Goal: Task Accomplishment & Management: Complete application form

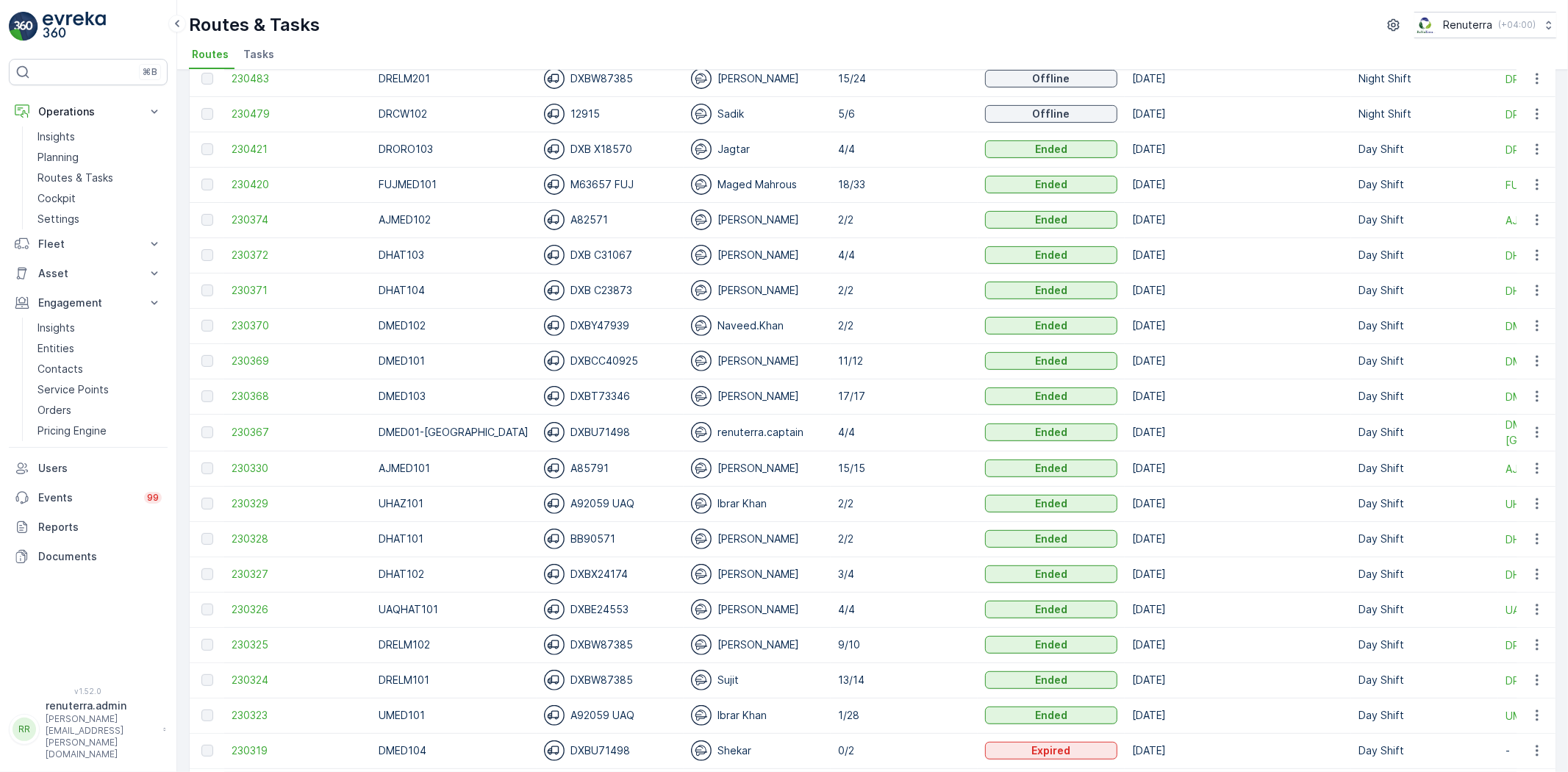
scroll to position [489, 0]
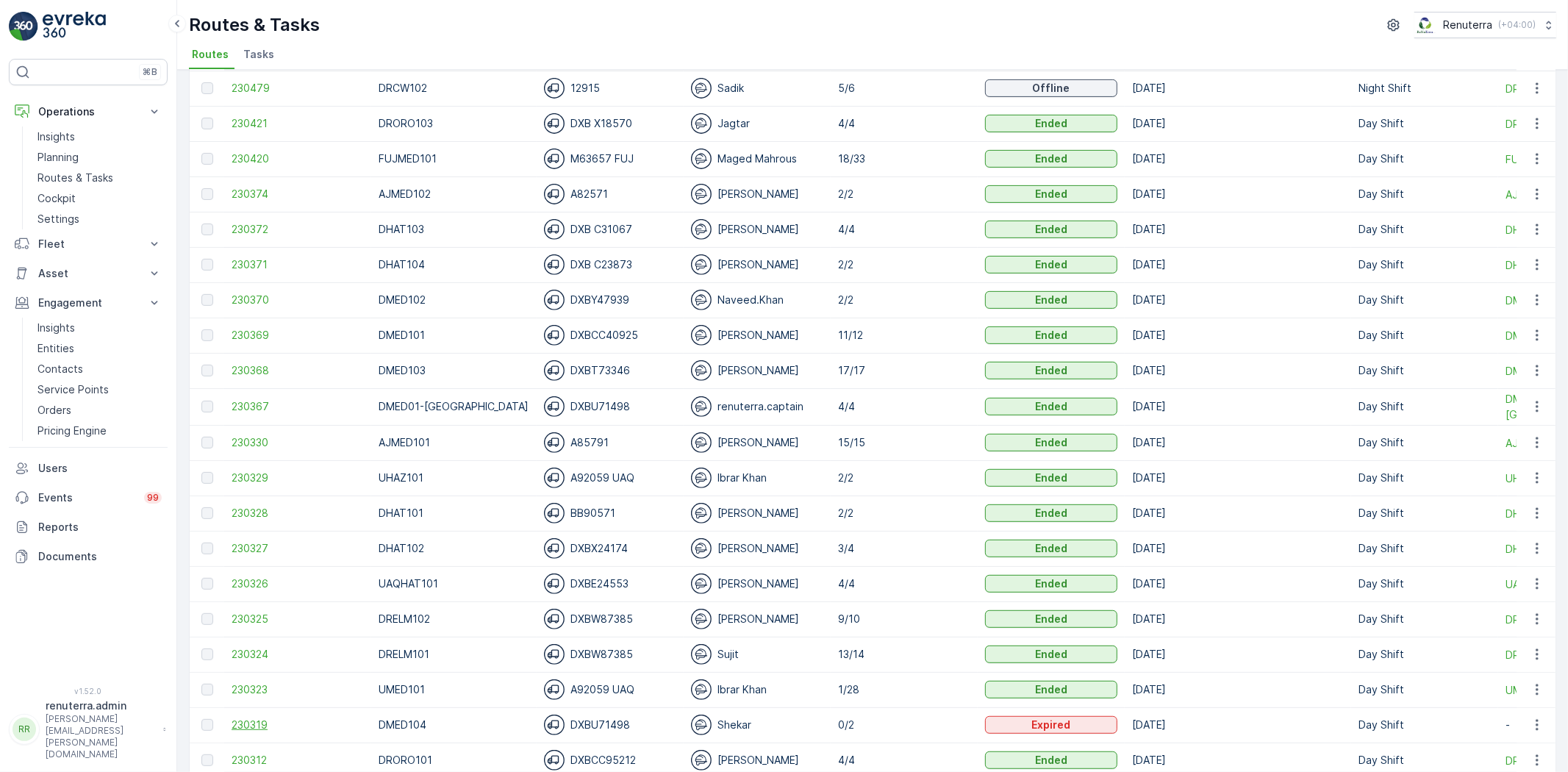
click at [263, 724] on span "230319" at bounding box center [298, 724] width 132 height 14
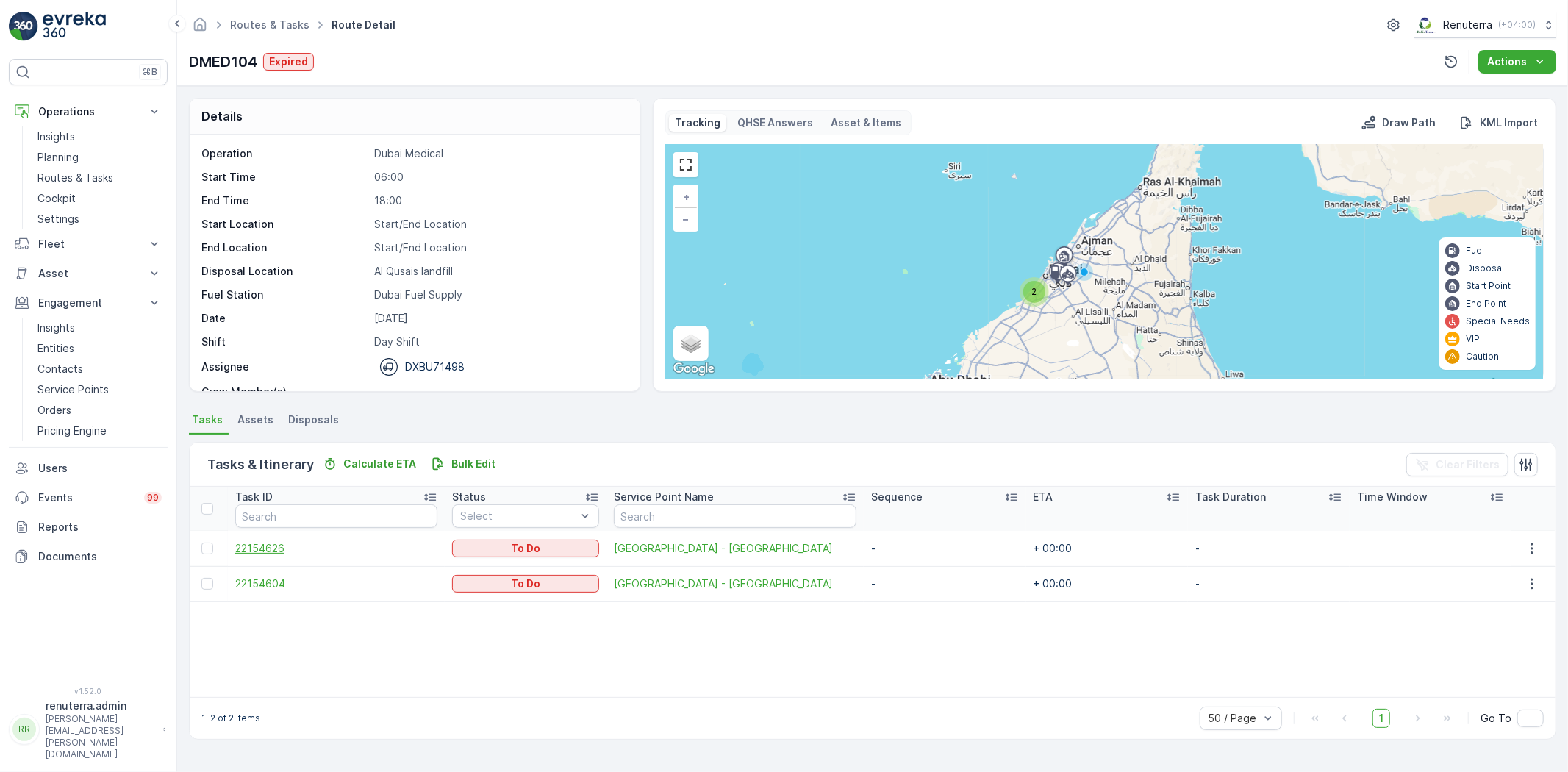
click at [275, 546] on span "22154626" at bounding box center [336, 548] width 202 height 14
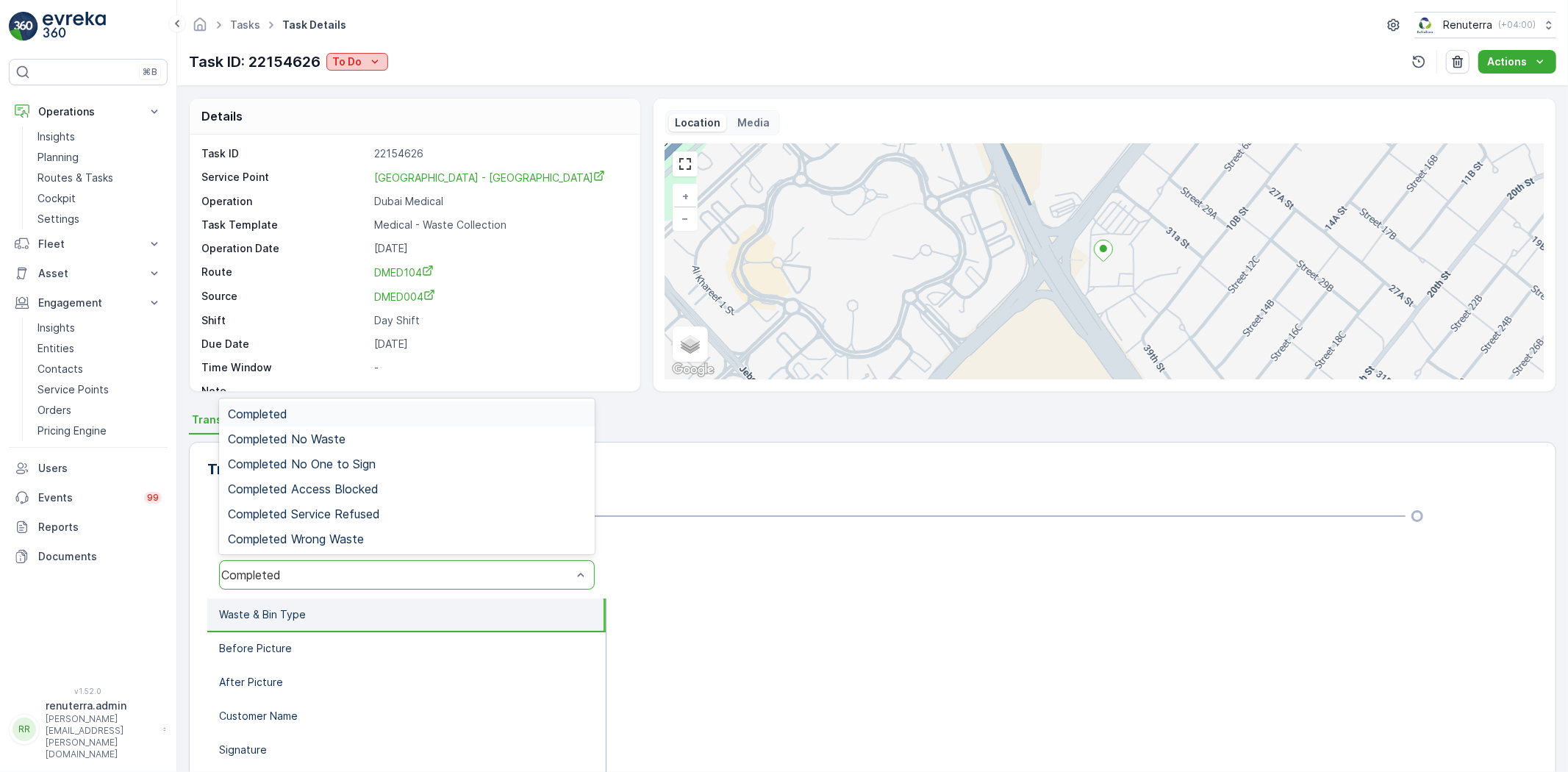
click at [369, 61] on icon "To Do" at bounding box center [375, 61] width 14 height 14
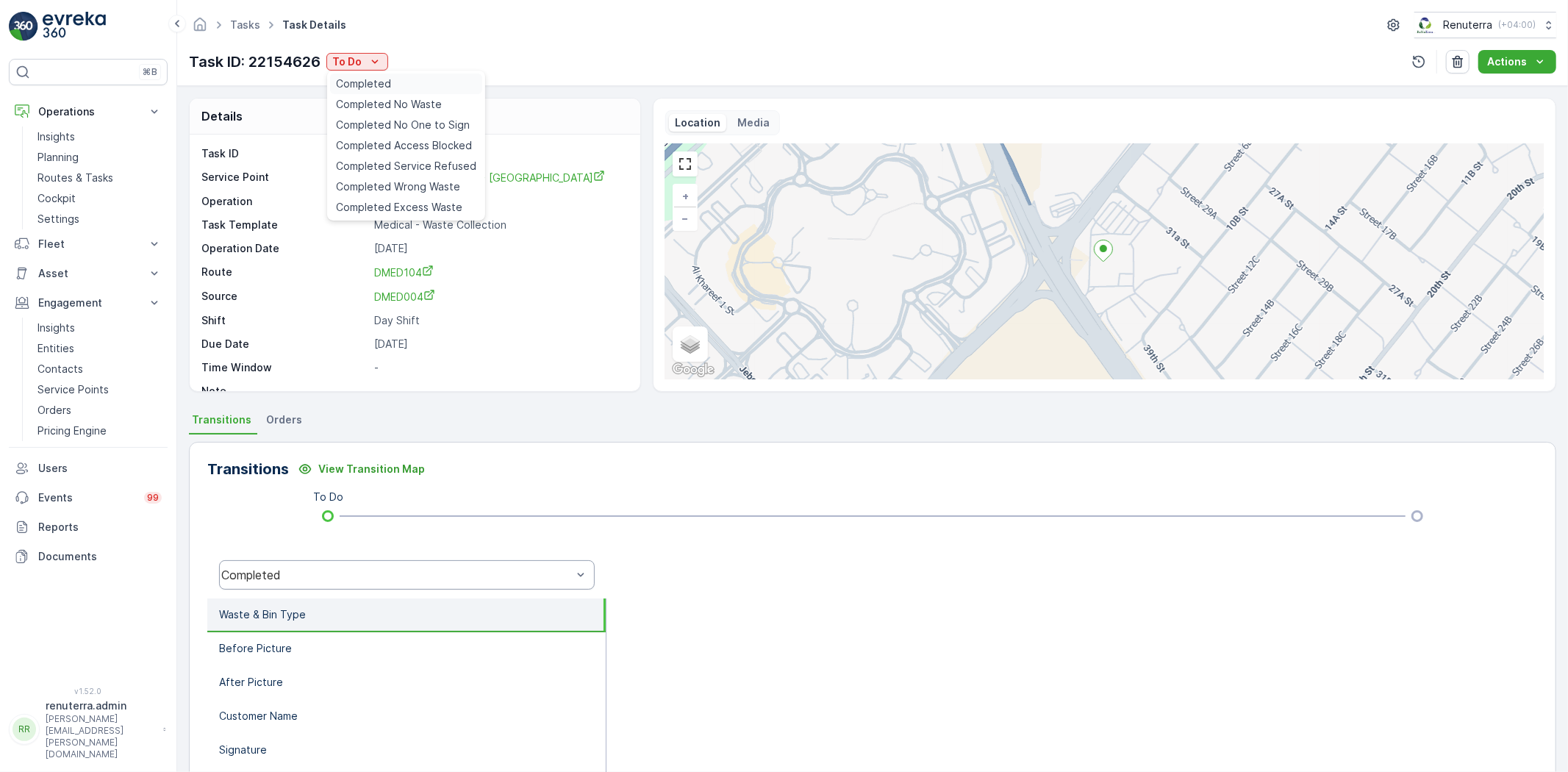
click at [362, 85] on span "Completed" at bounding box center [363, 83] width 55 height 14
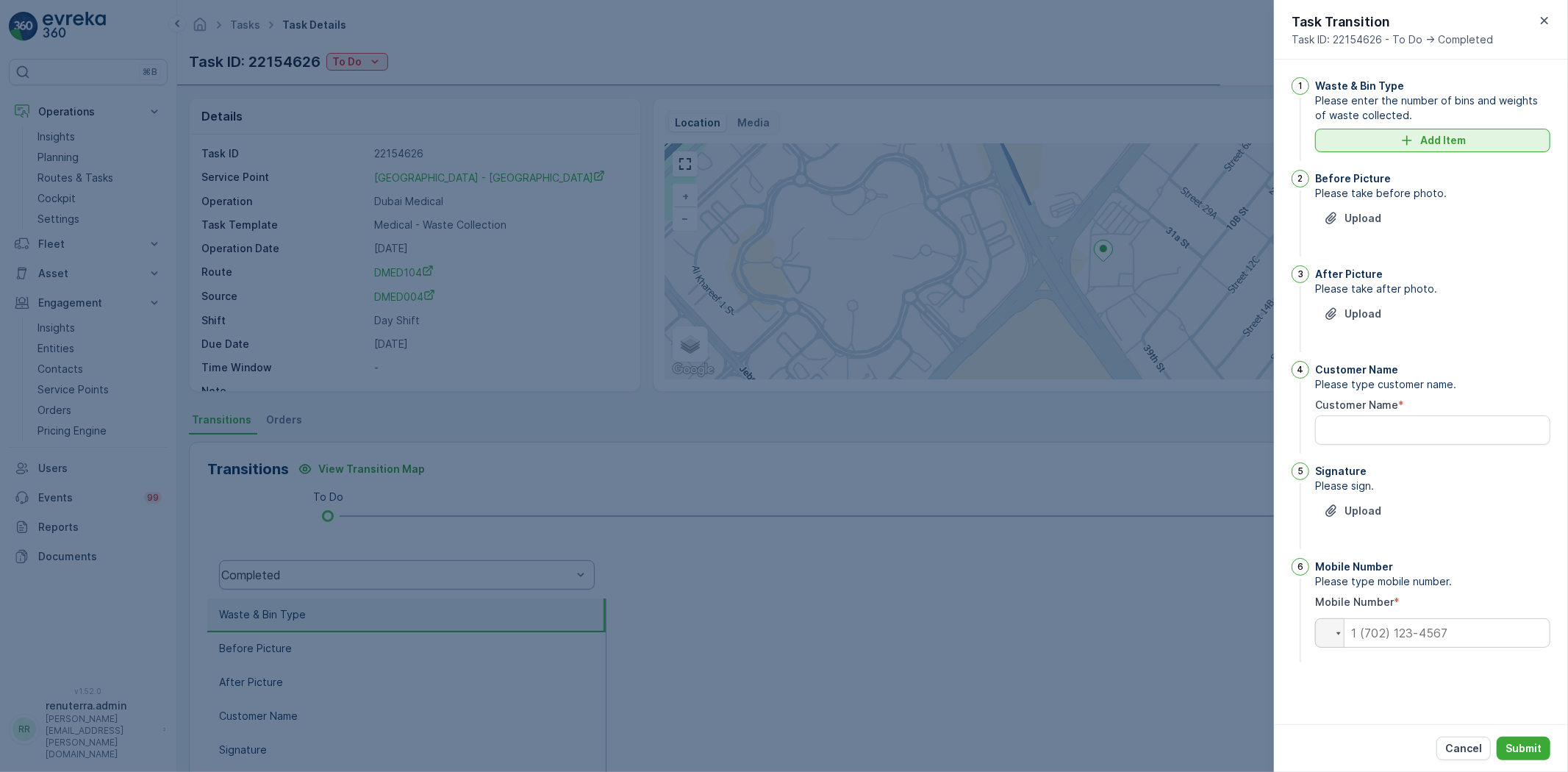
click at [1417, 142] on div "Add Item" at bounding box center [1433, 140] width 218 height 14
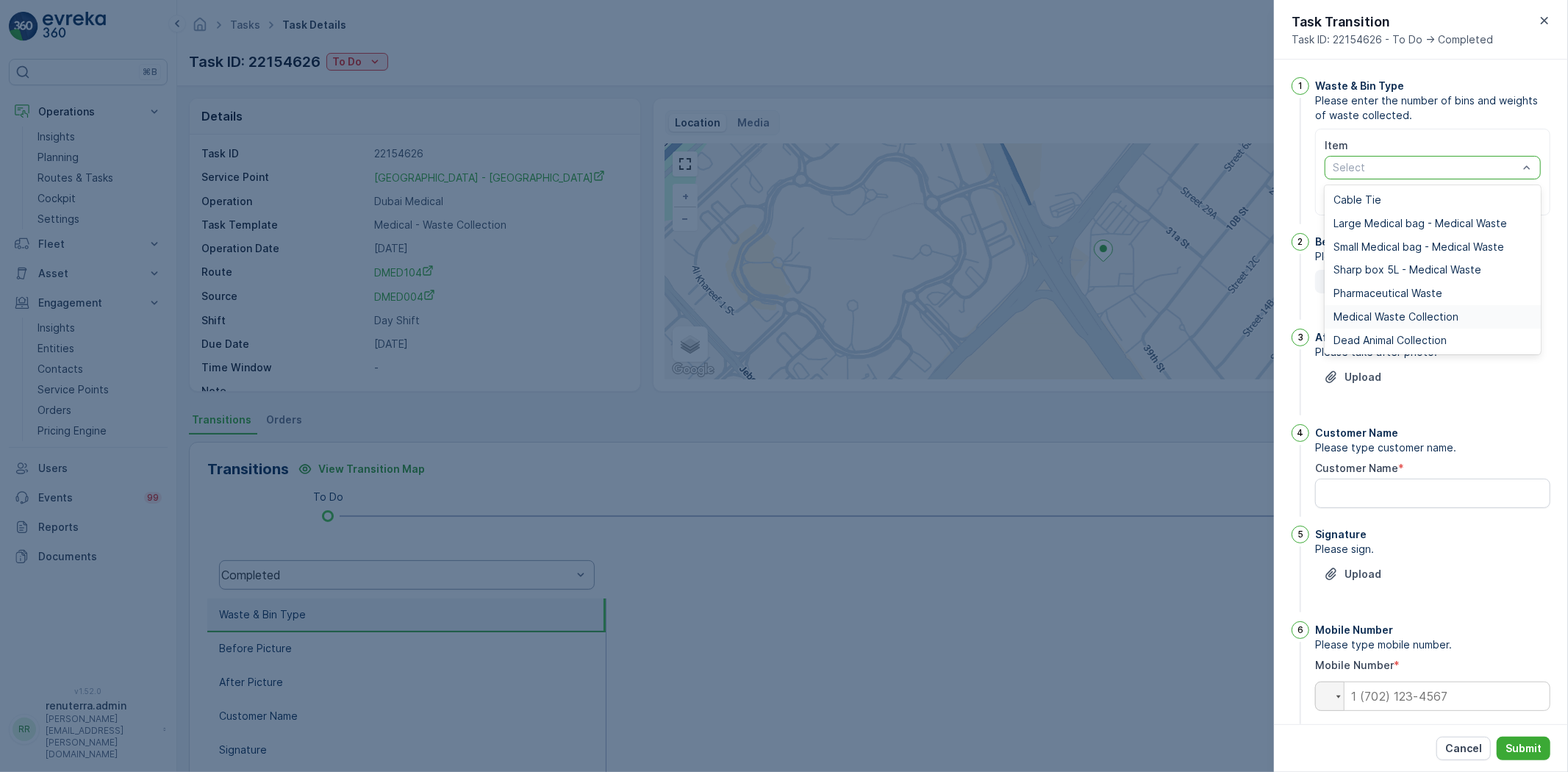
click at [1364, 318] on span "Medical Waste Collection" at bounding box center [1395, 317] width 125 height 12
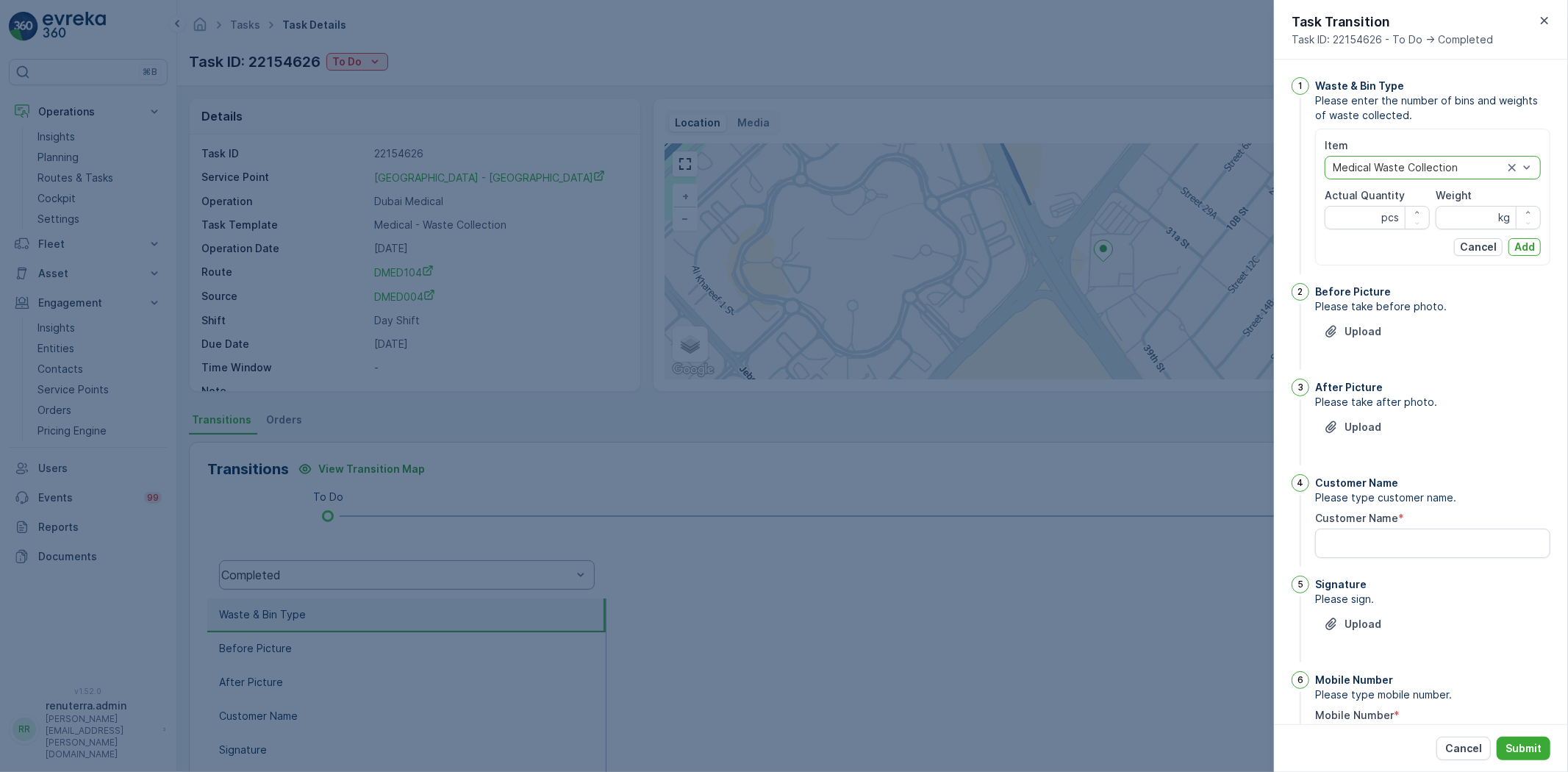
click at [1348, 229] on div "Item option Medical Waste Collection, selected. Medical Waste Collection Actual…" at bounding box center [1432, 197] width 216 height 118
type Quantity "5"
type Quantity "42"
click at [1460, 215] on input "Weight" at bounding box center [1487, 217] width 105 height 23
type input "441"
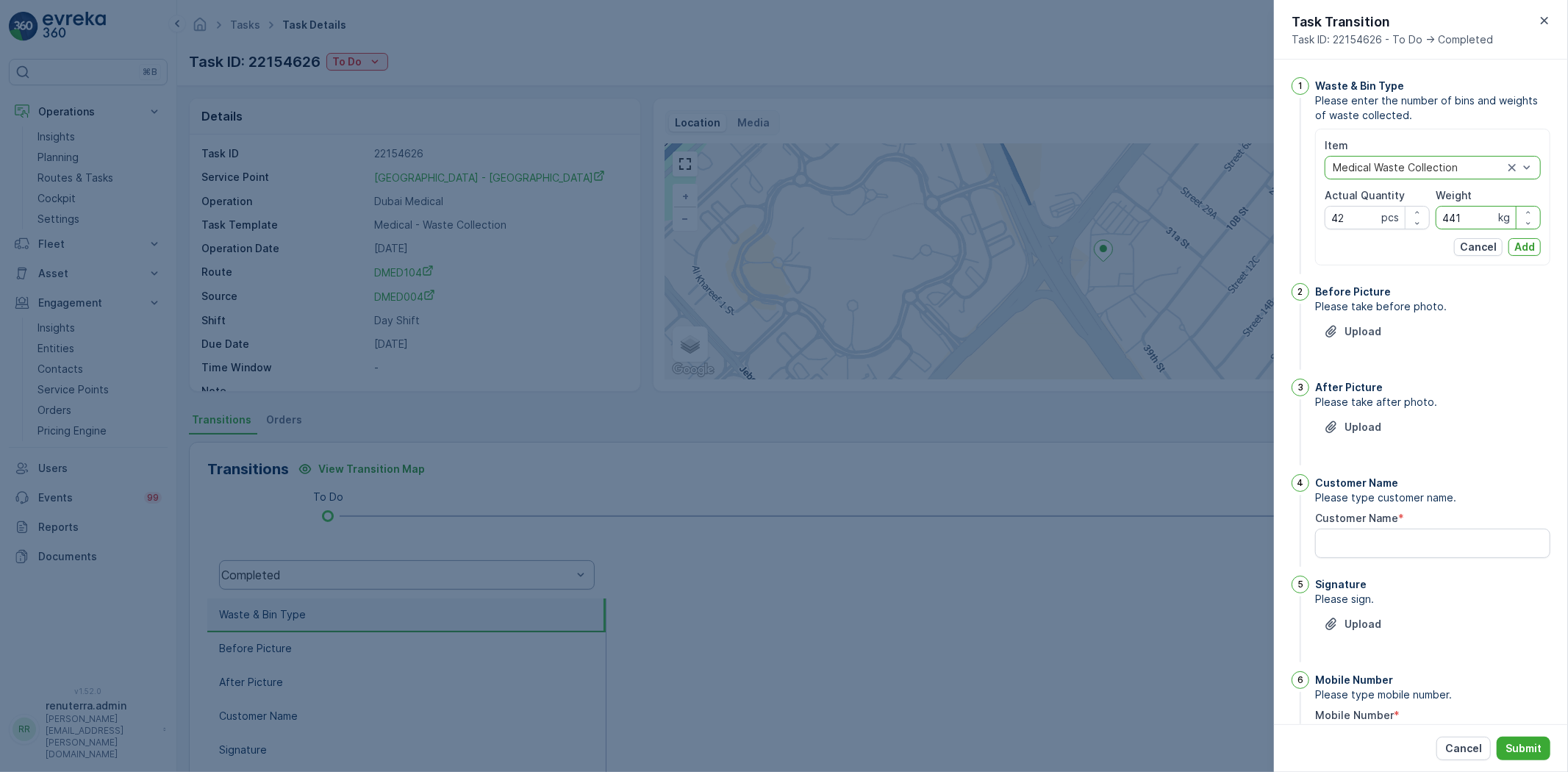
drag, startPoint x: 1524, startPoint y: 249, endPoint x: 1513, endPoint y: 258, distance: 14.2
click at [1524, 250] on p "Add" at bounding box center [1524, 246] width 20 height 14
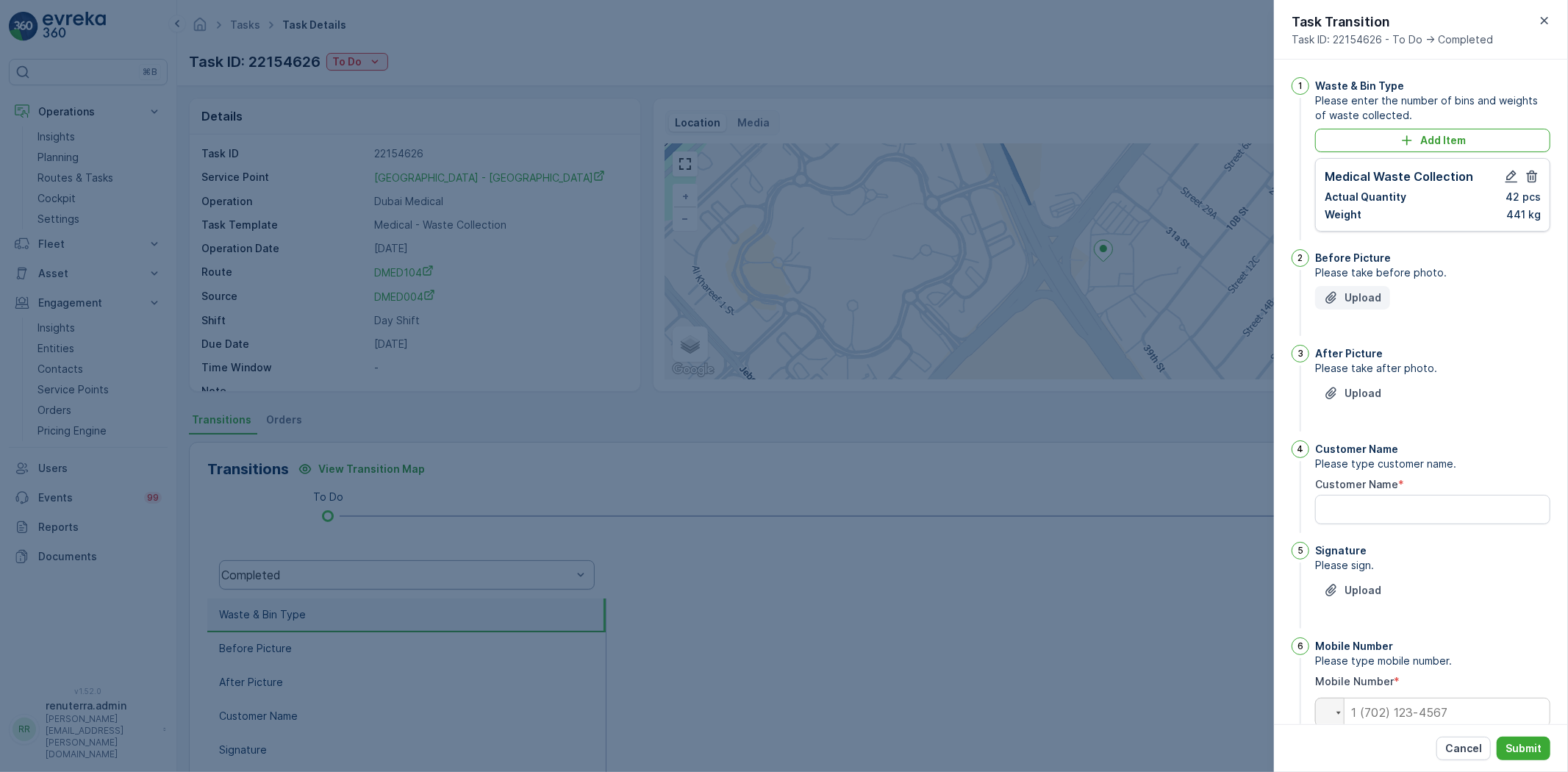
click at [1372, 298] on p "Upload" at bounding box center [1363, 297] width 37 height 14
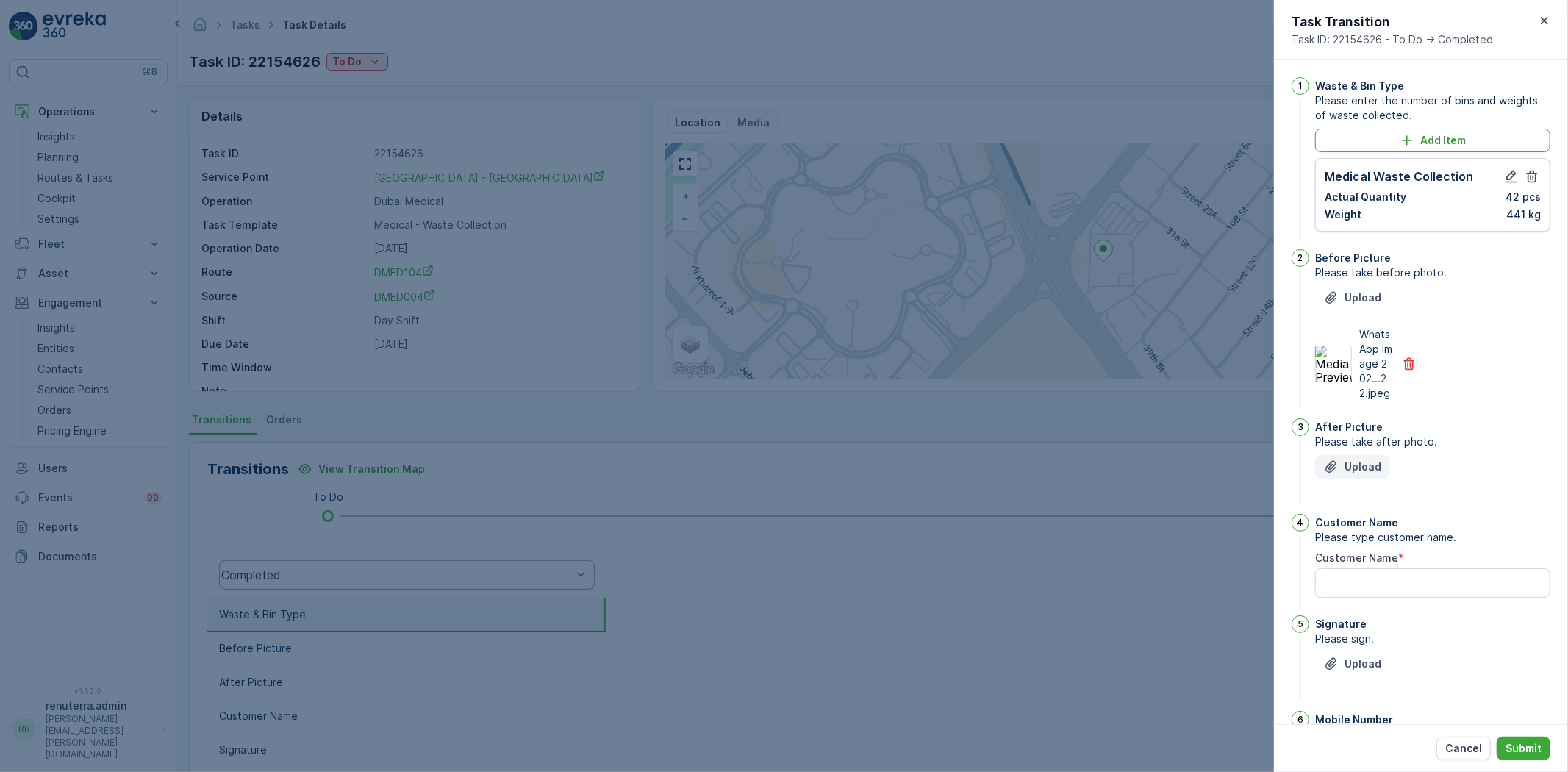
click at [1369, 472] on button "Upload" at bounding box center [1352, 466] width 75 height 23
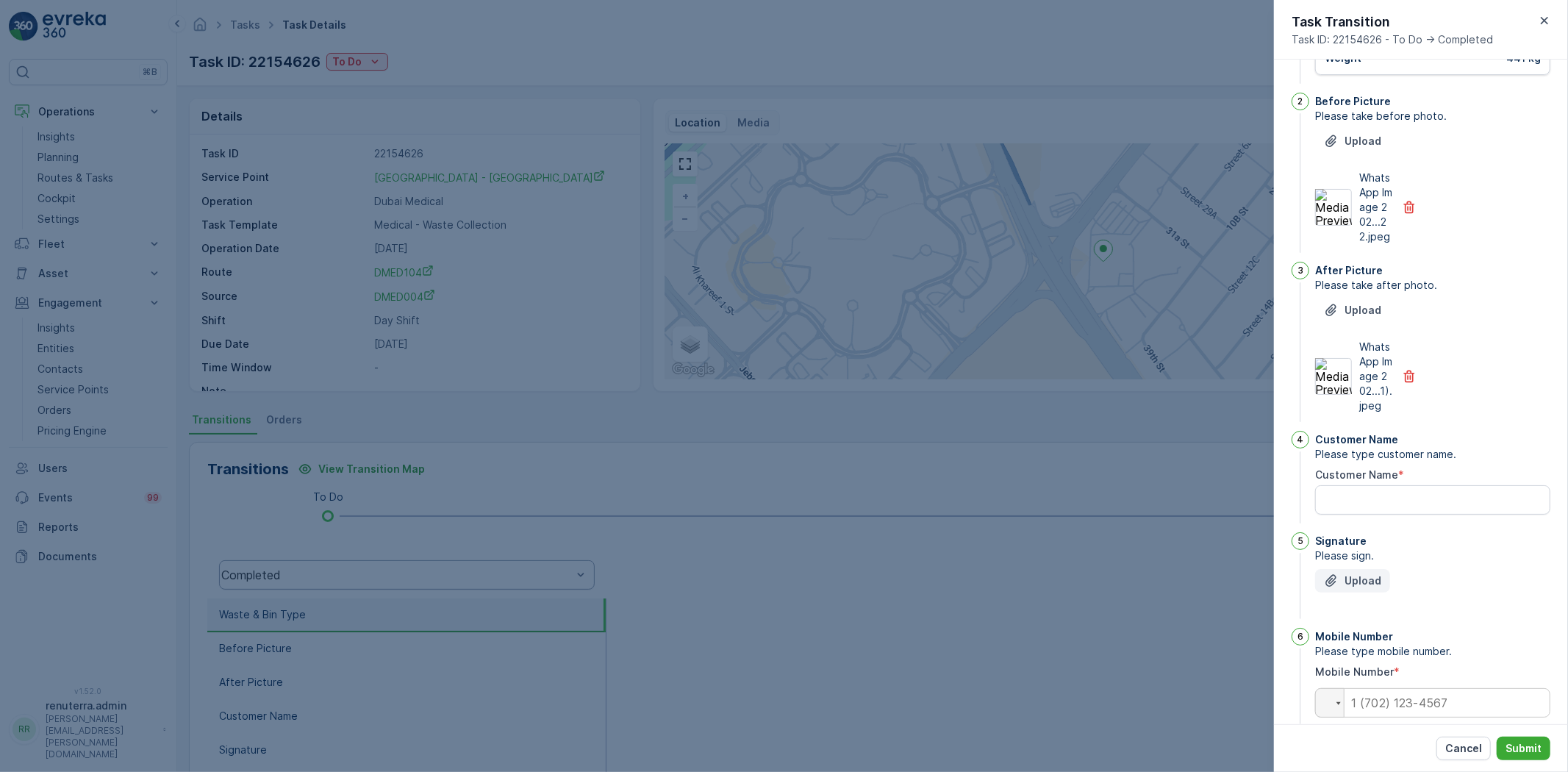
scroll to position [163, 0]
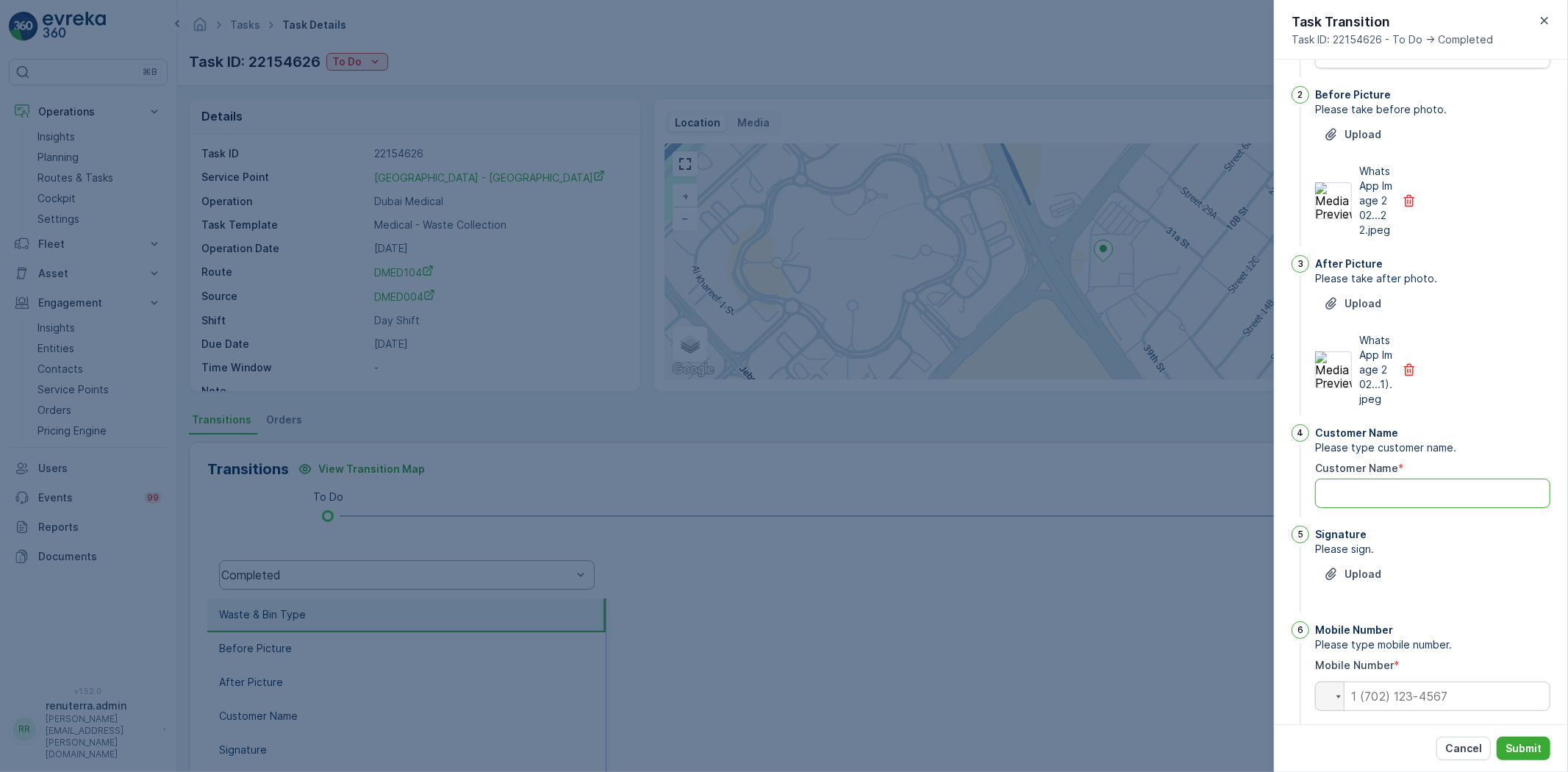
drag, startPoint x: 1387, startPoint y: 530, endPoint x: 1282, endPoint y: 533, distance: 105.0
click at [1387, 508] on Name "Customer Name" at bounding box center [1432, 493] width 235 height 29
type Name "[PERSON_NAME]"
click at [1370, 582] on p "Upload" at bounding box center [1363, 573] width 37 height 14
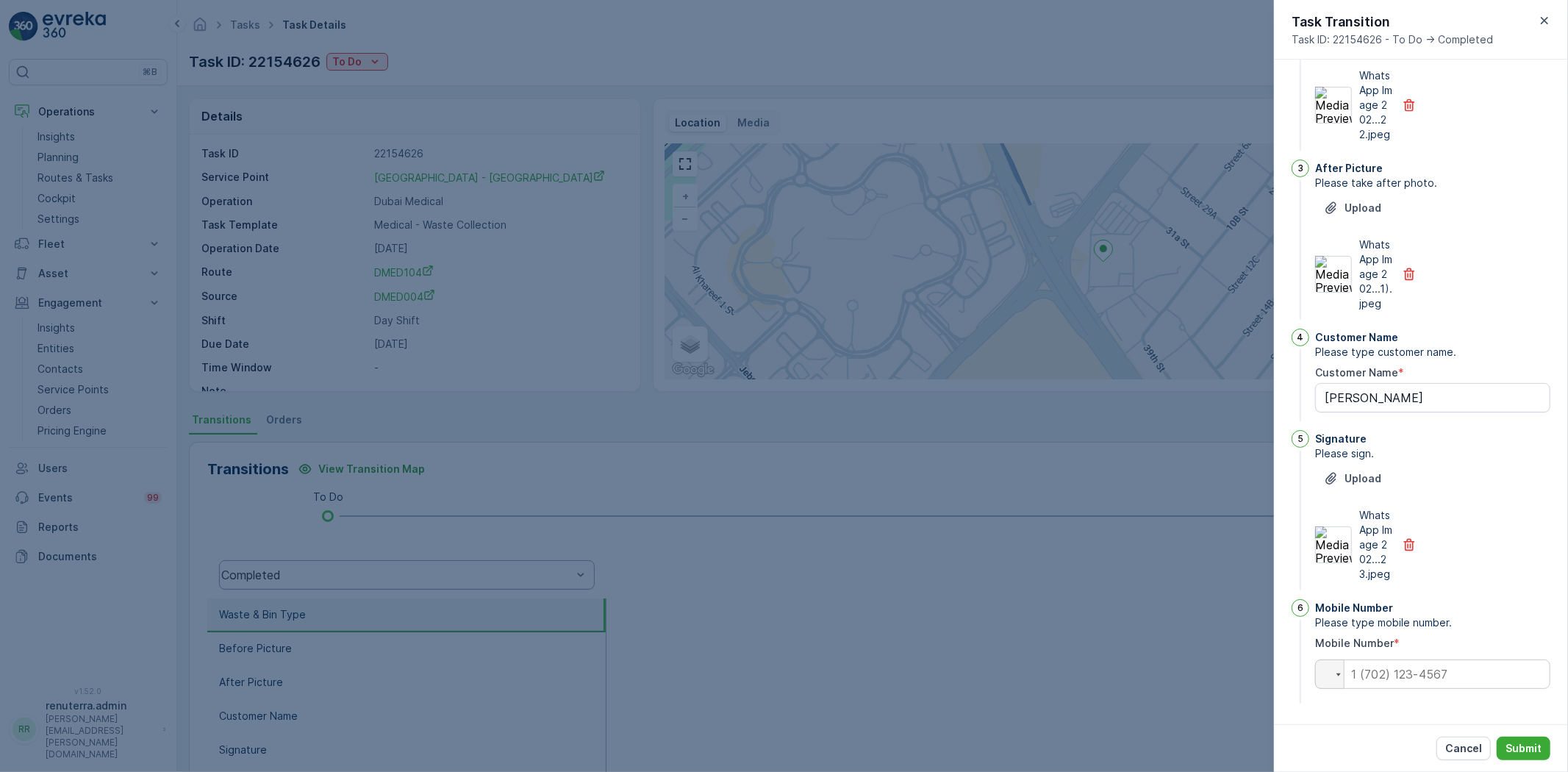
scroll to position [303, 0]
click at [1391, 659] on input "tel" at bounding box center [1432, 674] width 235 height 29
type input "0"
click at [1541, 752] on button "Submit" at bounding box center [1523, 748] width 54 height 23
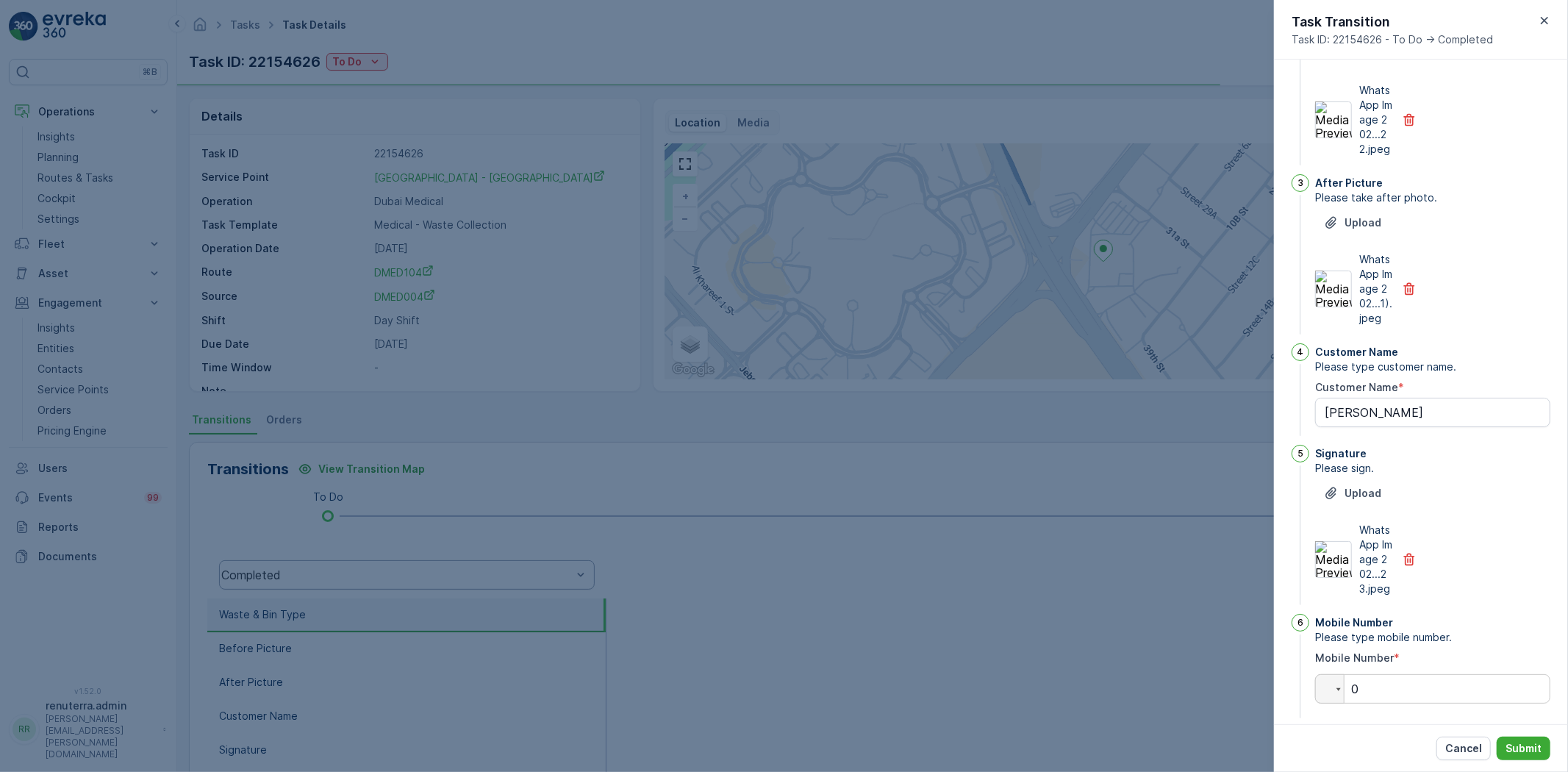
scroll to position [0, 0]
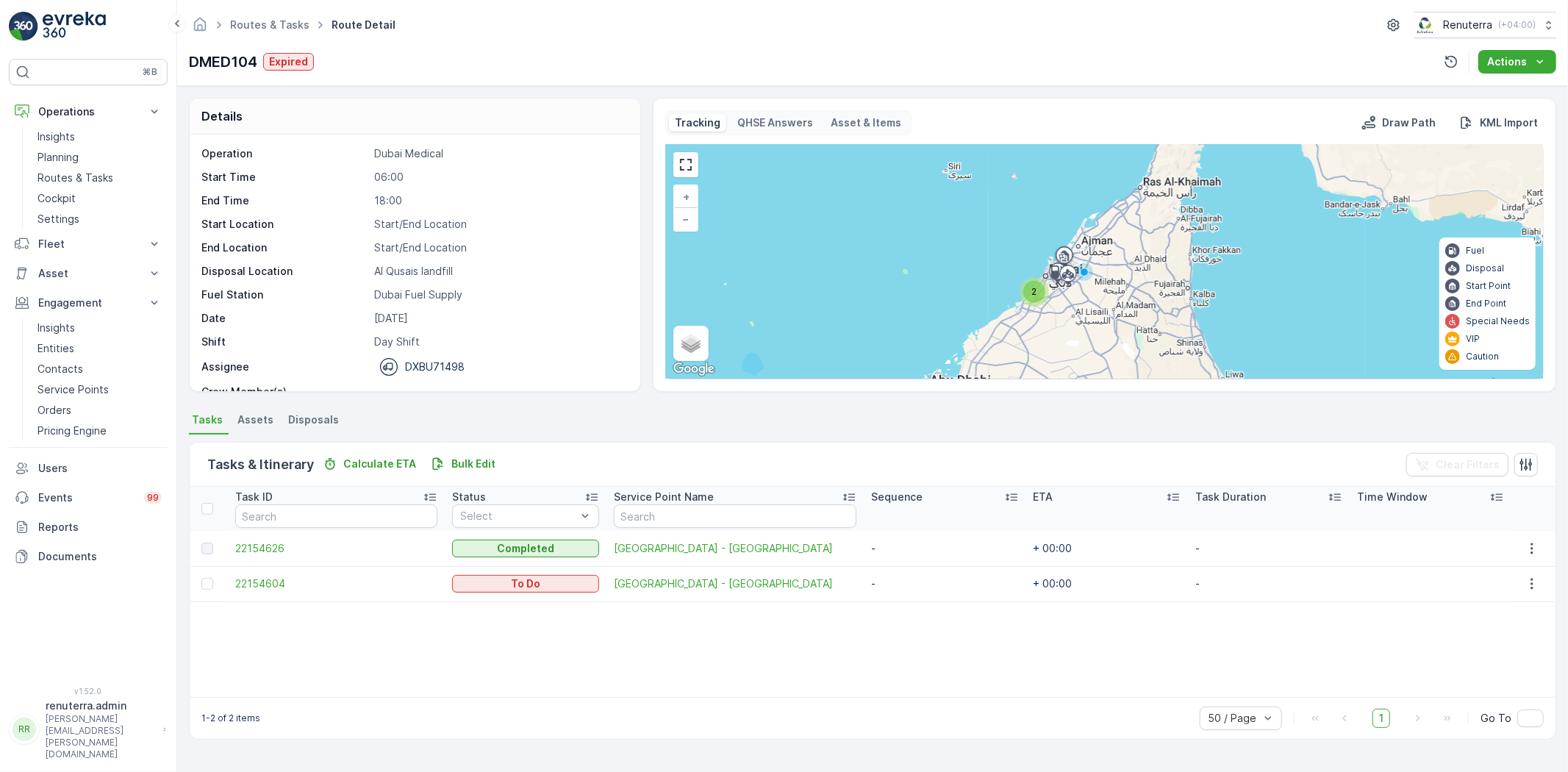
click at [255, 574] on td "22154604" at bounding box center [336, 583] width 217 height 36
click at [258, 579] on span "22154604" at bounding box center [336, 583] width 202 height 14
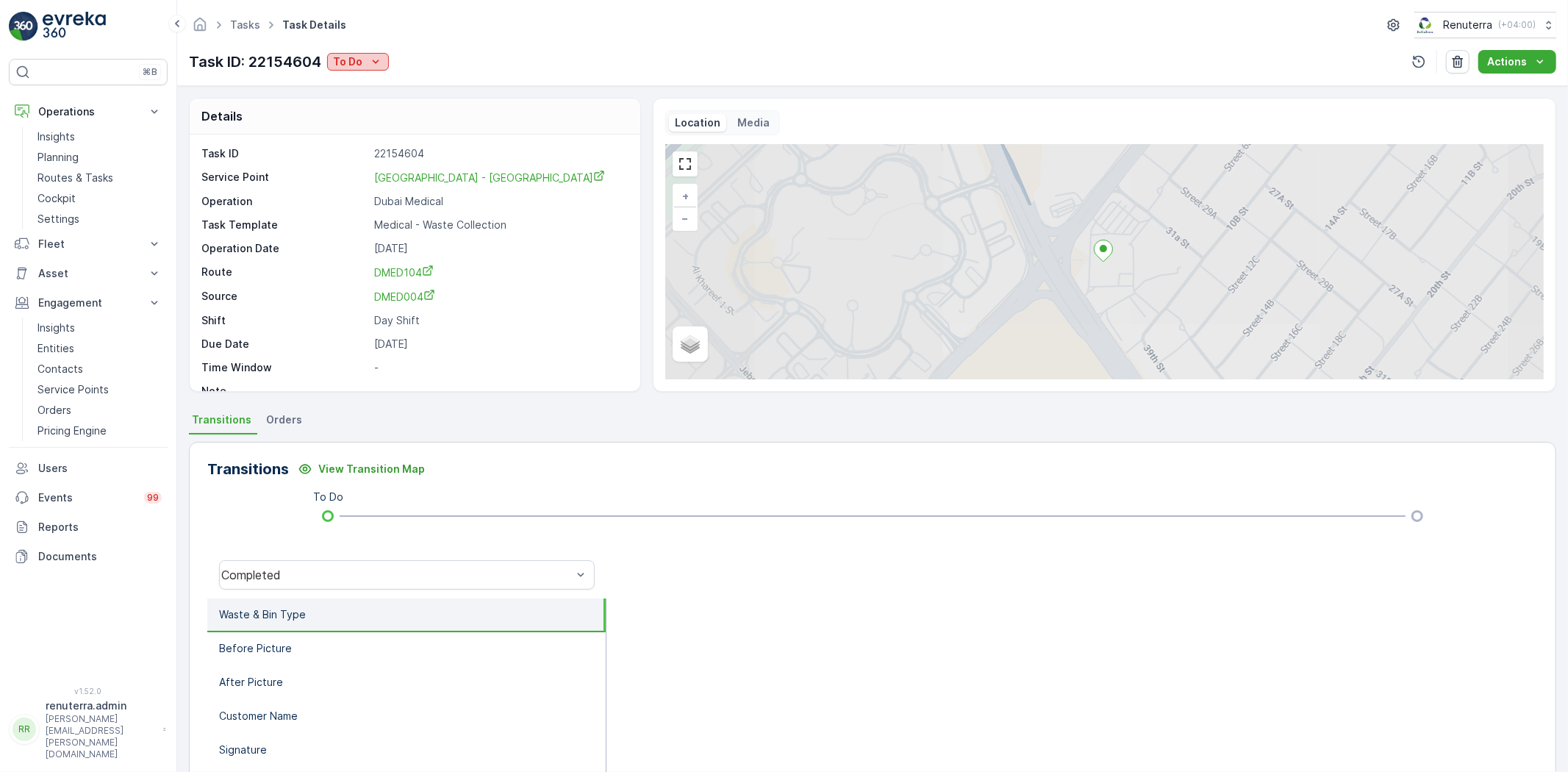
click at [371, 60] on icon "To Do" at bounding box center [375, 61] width 14 height 14
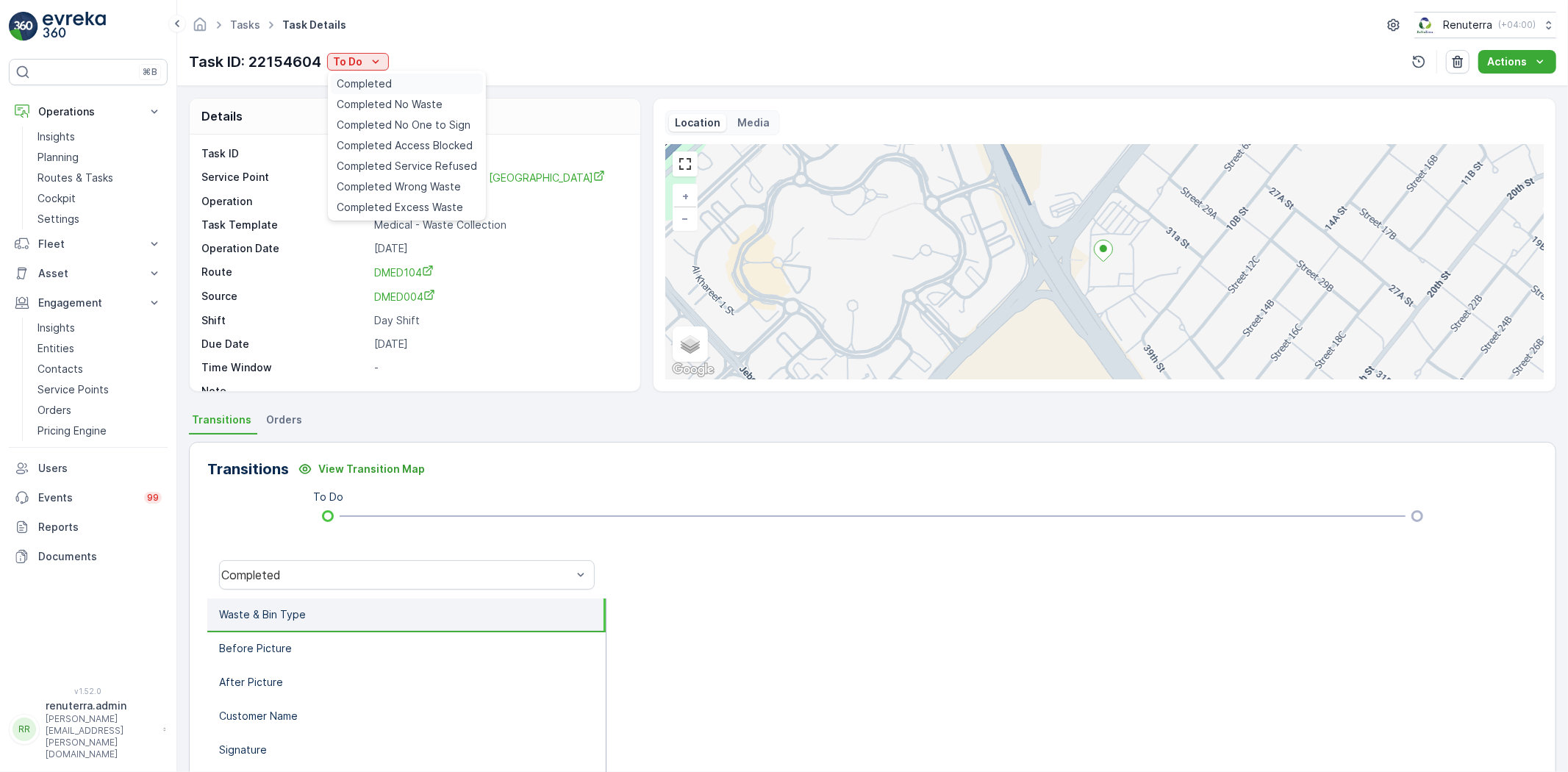
click at [382, 87] on span "Completed" at bounding box center [364, 83] width 55 height 14
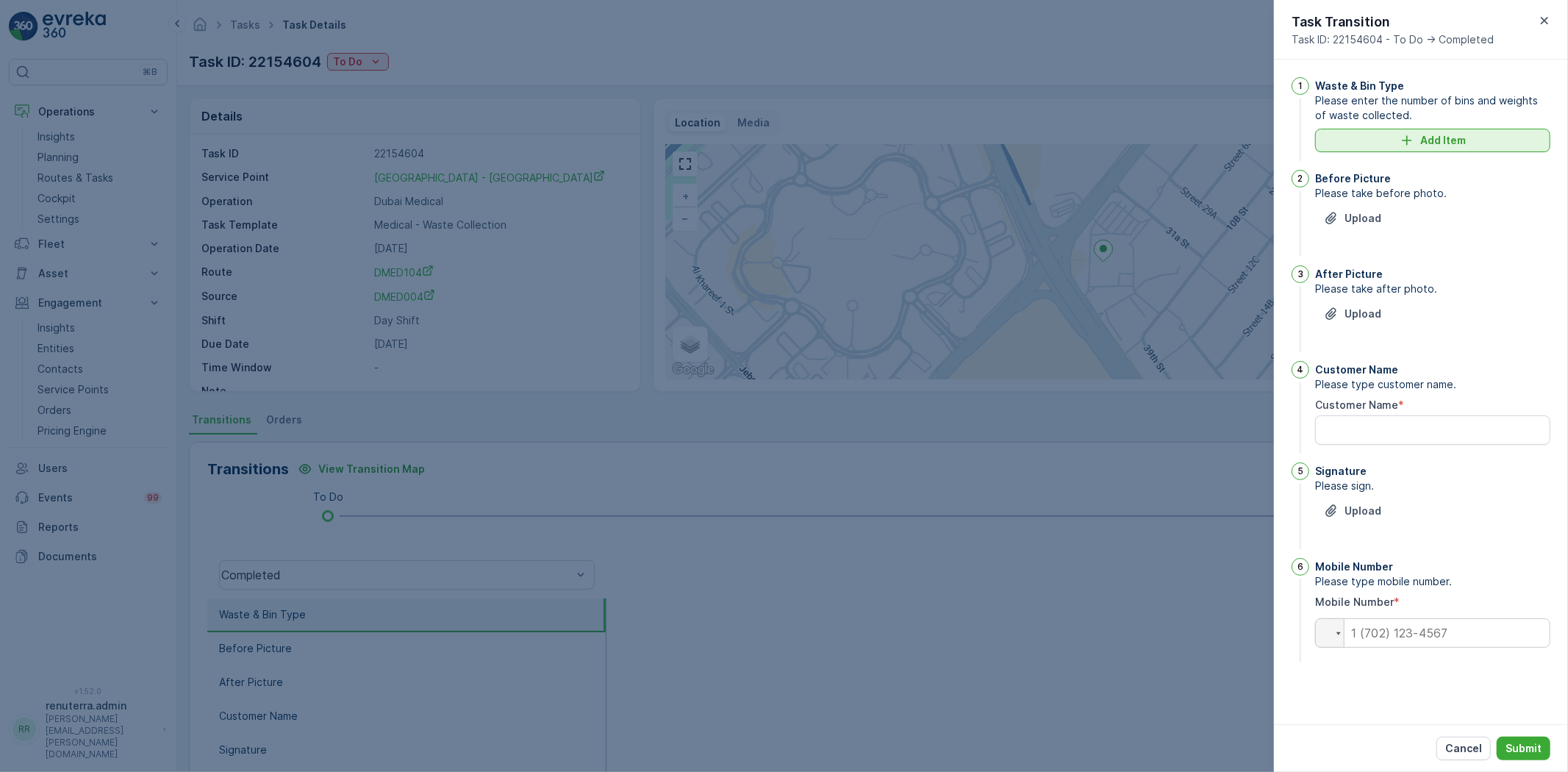
click at [1408, 150] on button "Add Item" at bounding box center [1432, 140] width 235 height 23
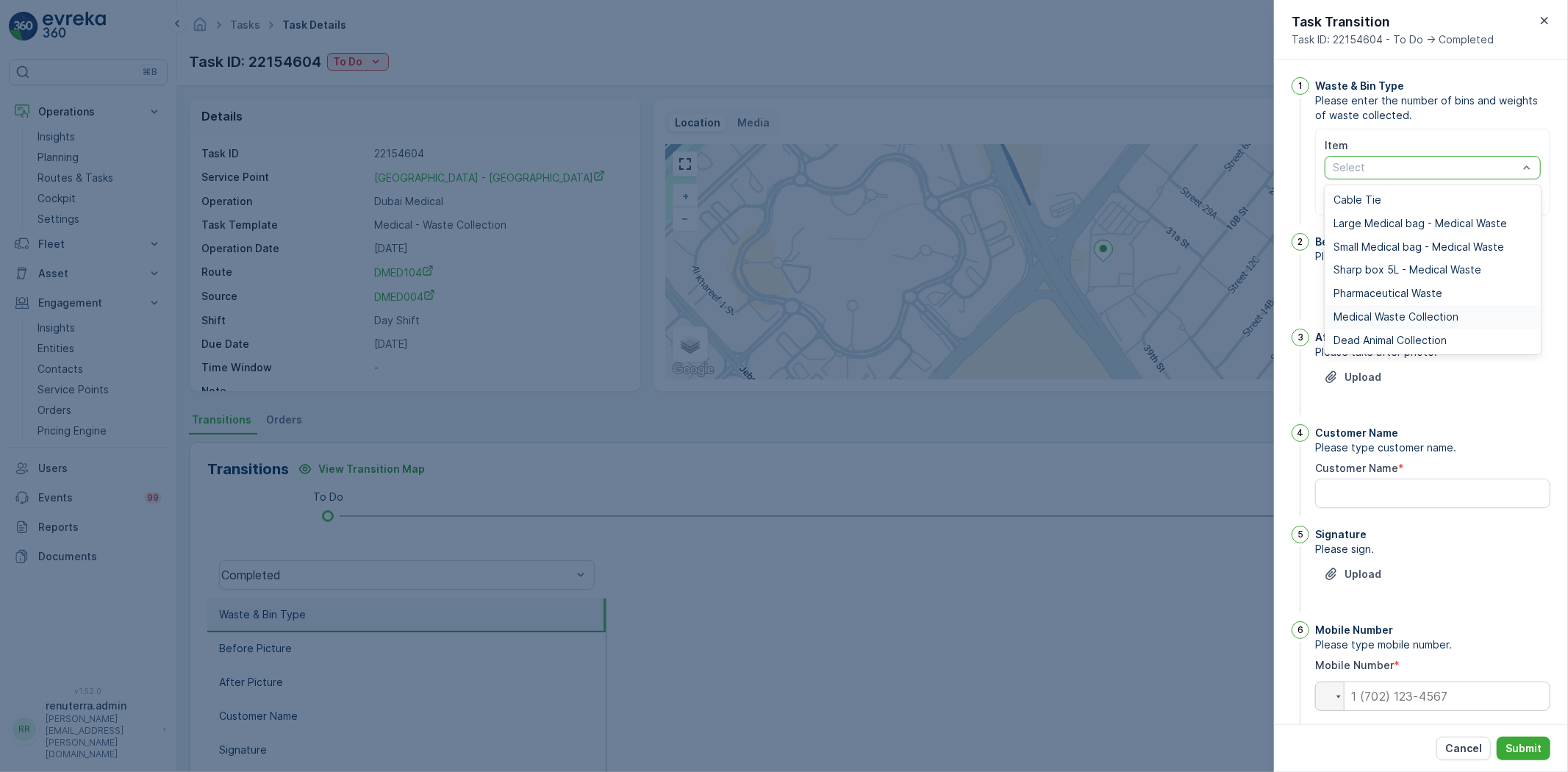
click at [1357, 318] on span "Medical Waste Collection" at bounding box center [1395, 317] width 125 height 12
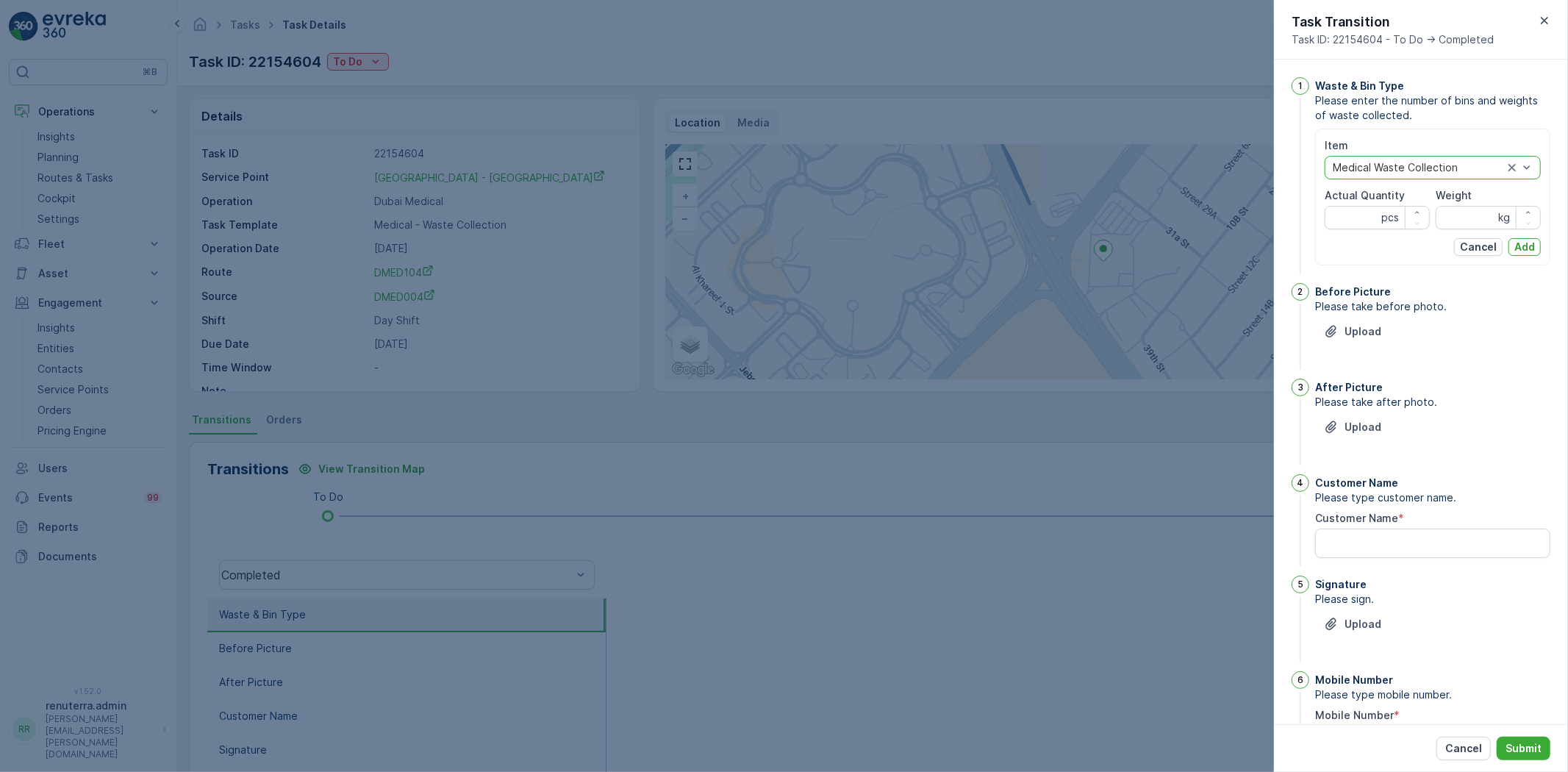
click at [1381, 223] on p "pcs" at bounding box center [1389, 217] width 17 height 14
click at [1371, 219] on Quantity "Actual Quantity" at bounding box center [1376, 217] width 105 height 23
type Quantity "13"
click at [1481, 212] on input "Weight" at bounding box center [1487, 217] width 105 height 23
type input "134"
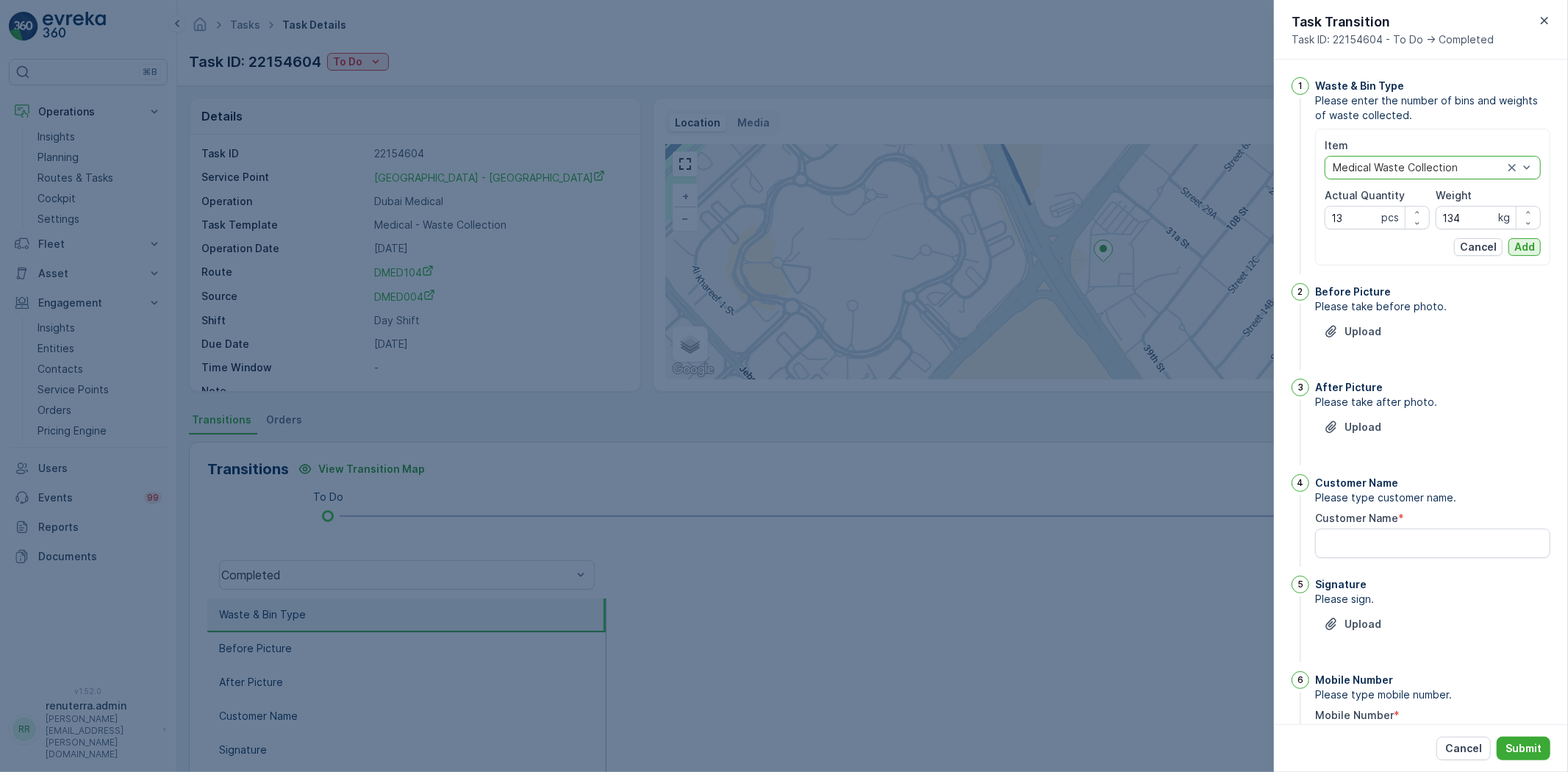
click at [1519, 254] on p "Add" at bounding box center [1524, 246] width 20 height 14
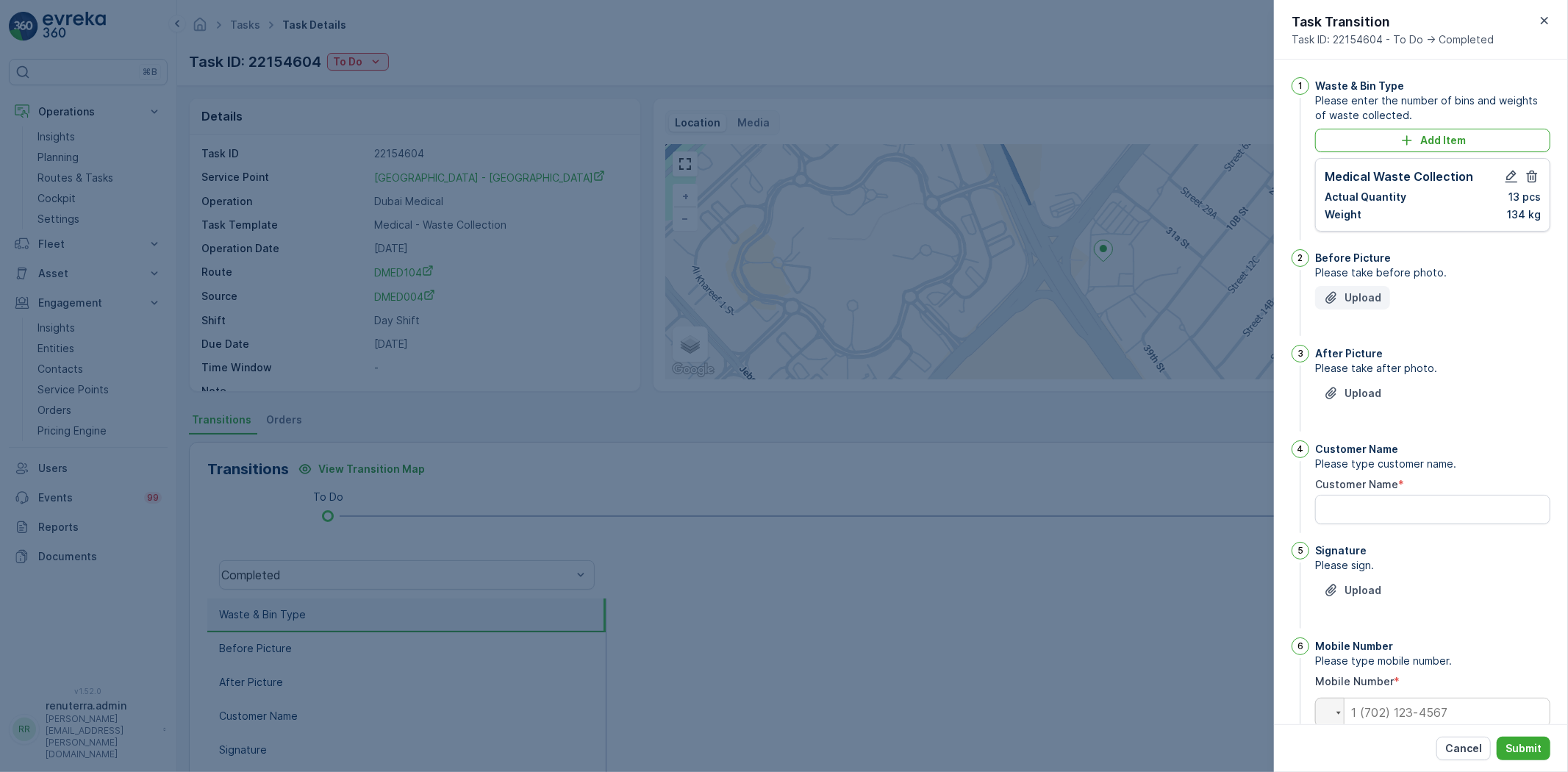
click at [1371, 302] on p "Upload" at bounding box center [1363, 297] width 37 height 14
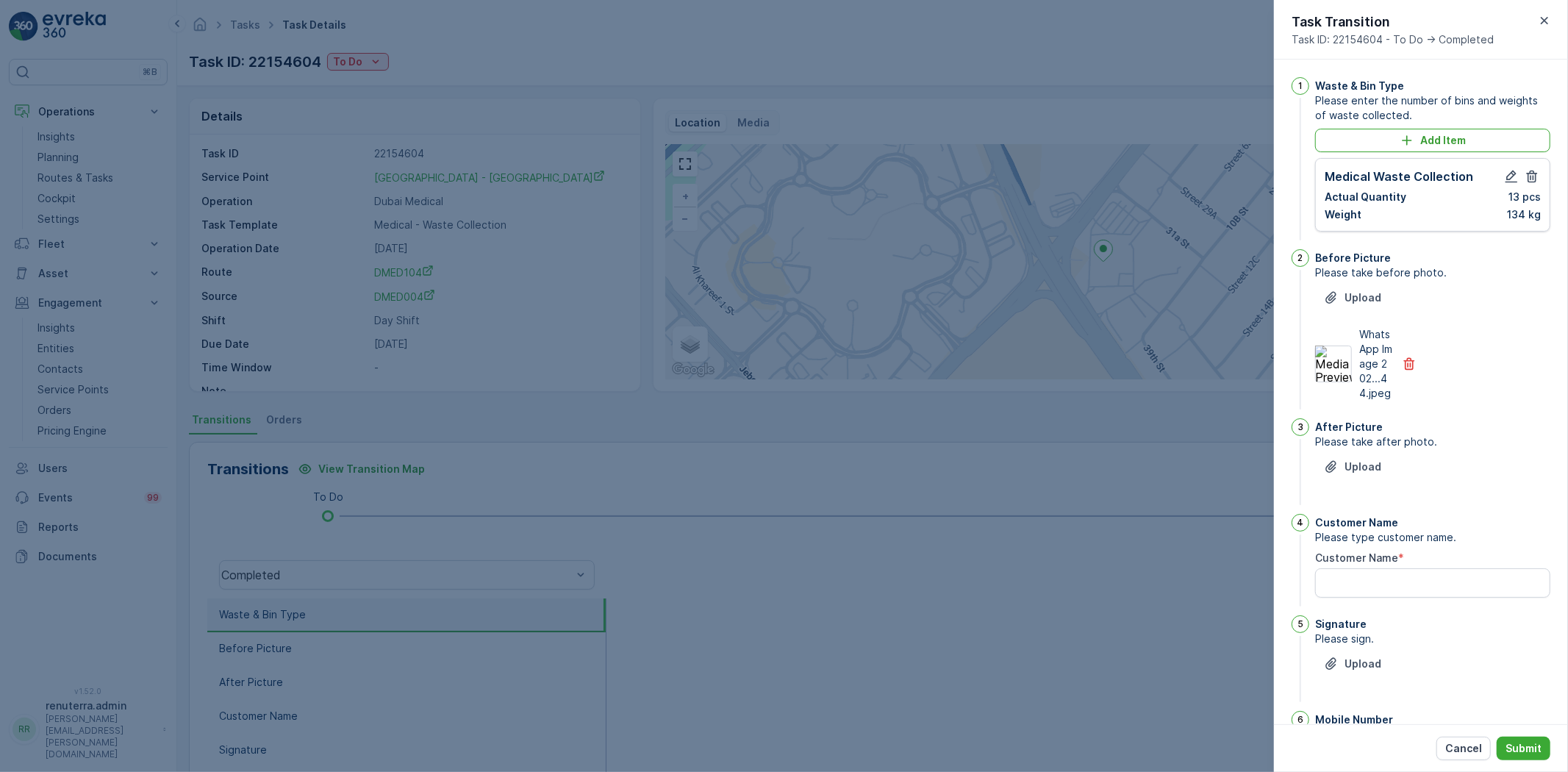
click at [1347, 468] on div "After Picture Please take after photo. Upload" at bounding box center [1432, 463] width 235 height 90
click at [1350, 474] on p "Upload" at bounding box center [1363, 466] width 37 height 14
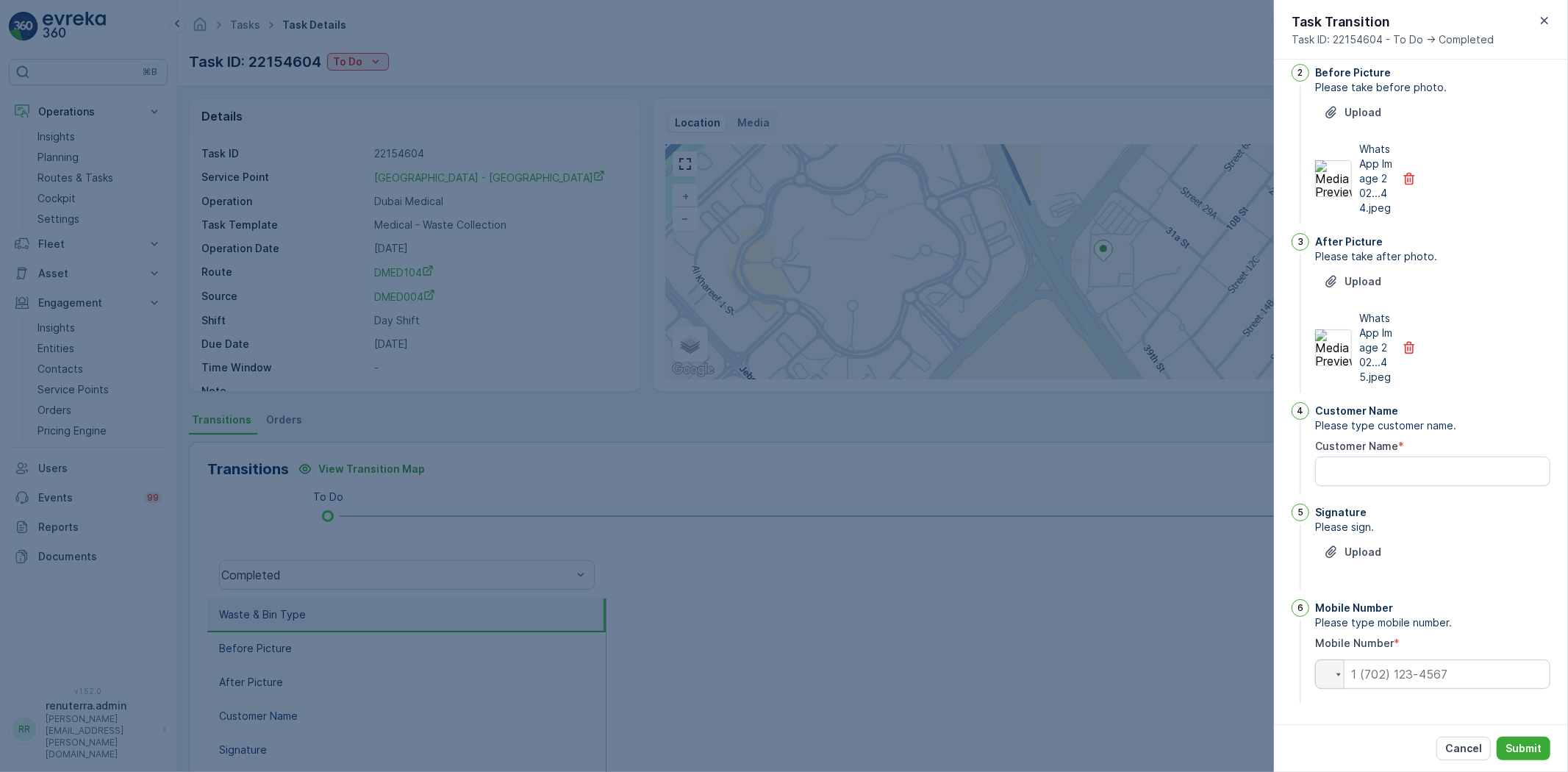
scroll to position [215, 0]
click at [1350, 548] on p "Upload" at bounding box center [1363, 551] width 37 height 14
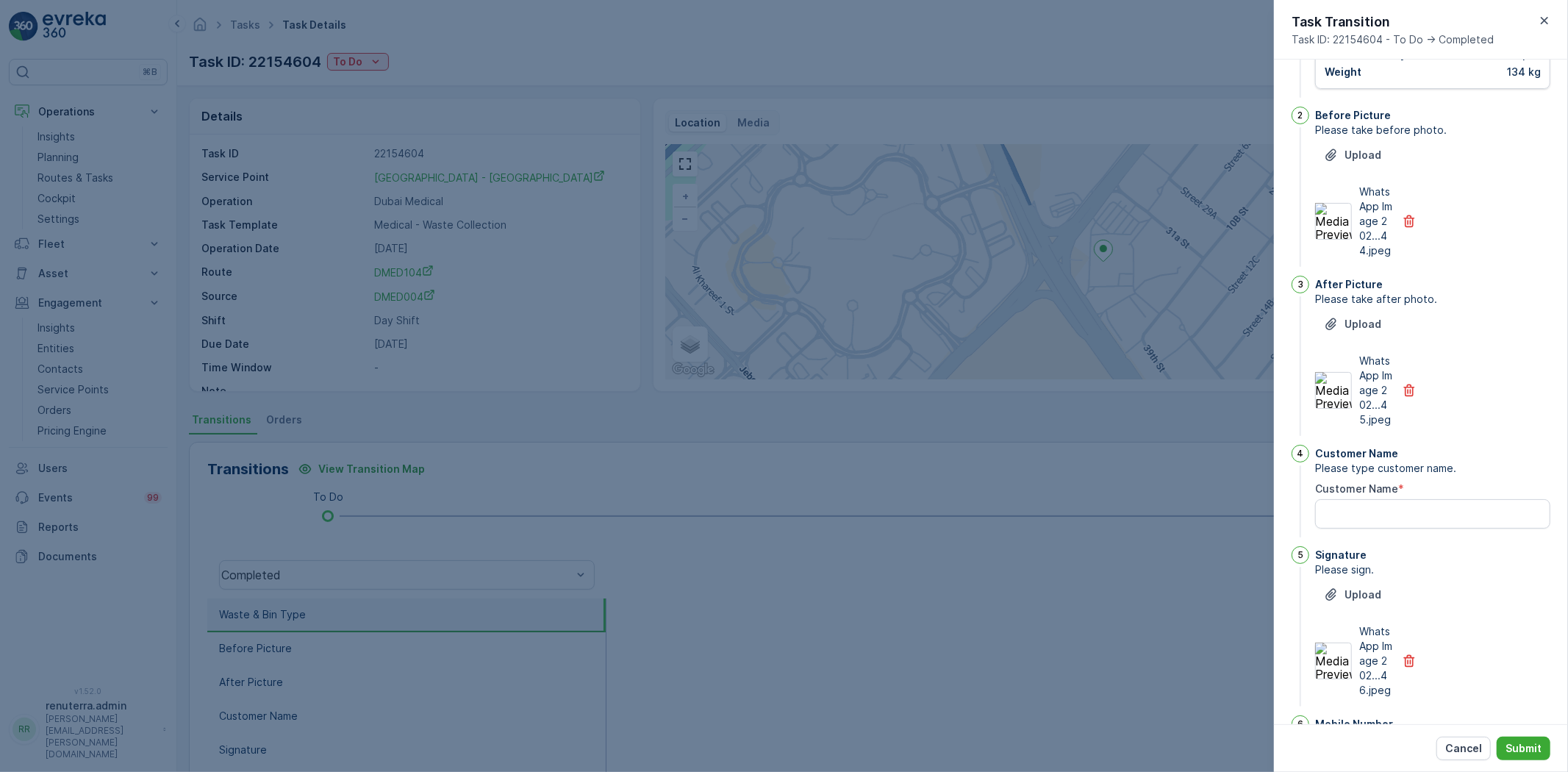
scroll to position [0, 0]
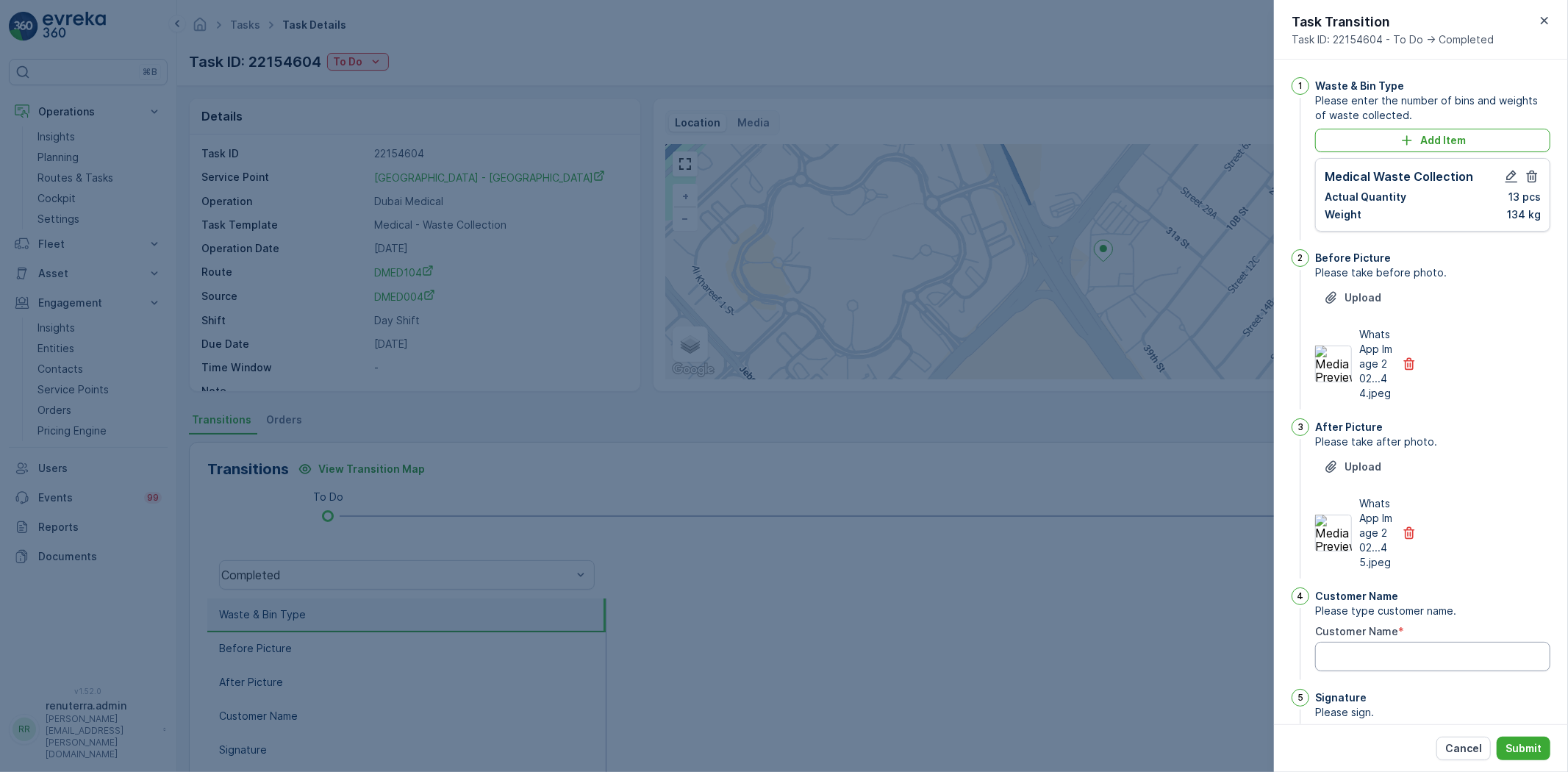
click at [1405, 671] on Name "Customer Name" at bounding box center [1432, 656] width 235 height 29
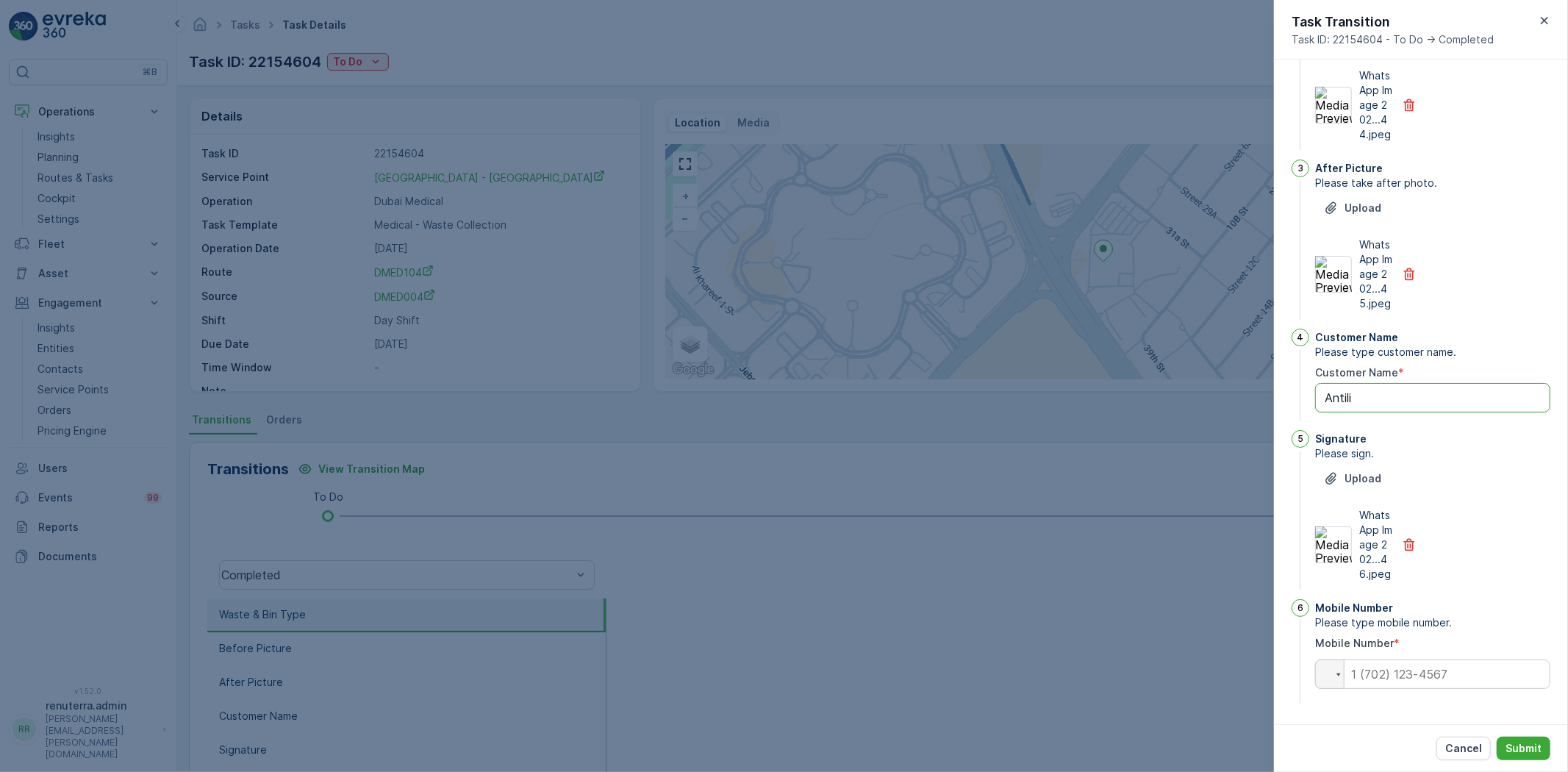
type Name "Antili"
click at [1392, 675] on input "tel" at bounding box center [1432, 674] width 235 height 29
type input "0"
click at [1526, 733] on div "Cancel Submit" at bounding box center [1420, 747] width 294 height 48
click at [1515, 750] on p "Submit" at bounding box center [1523, 748] width 36 height 14
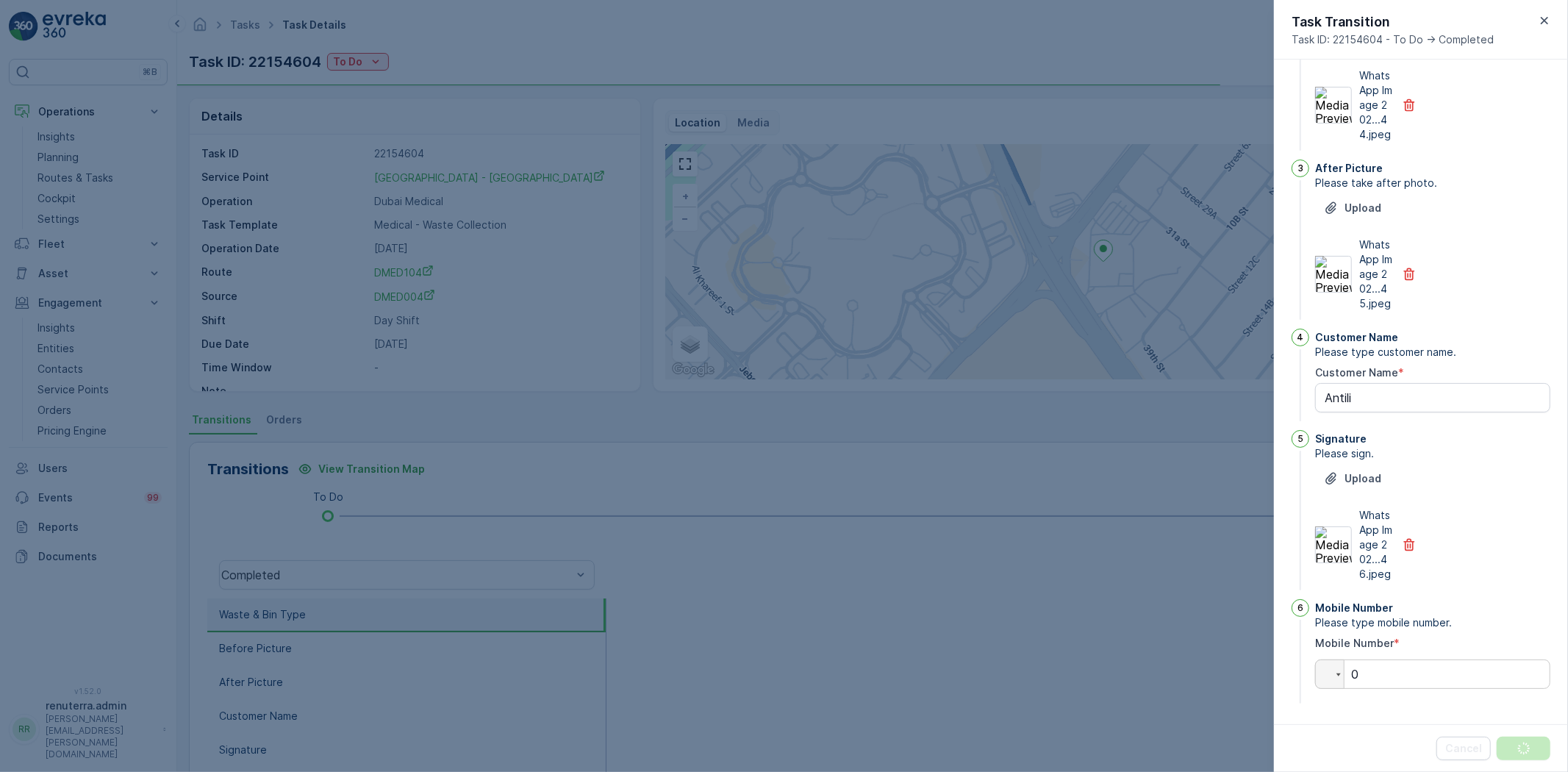
scroll to position [0, 0]
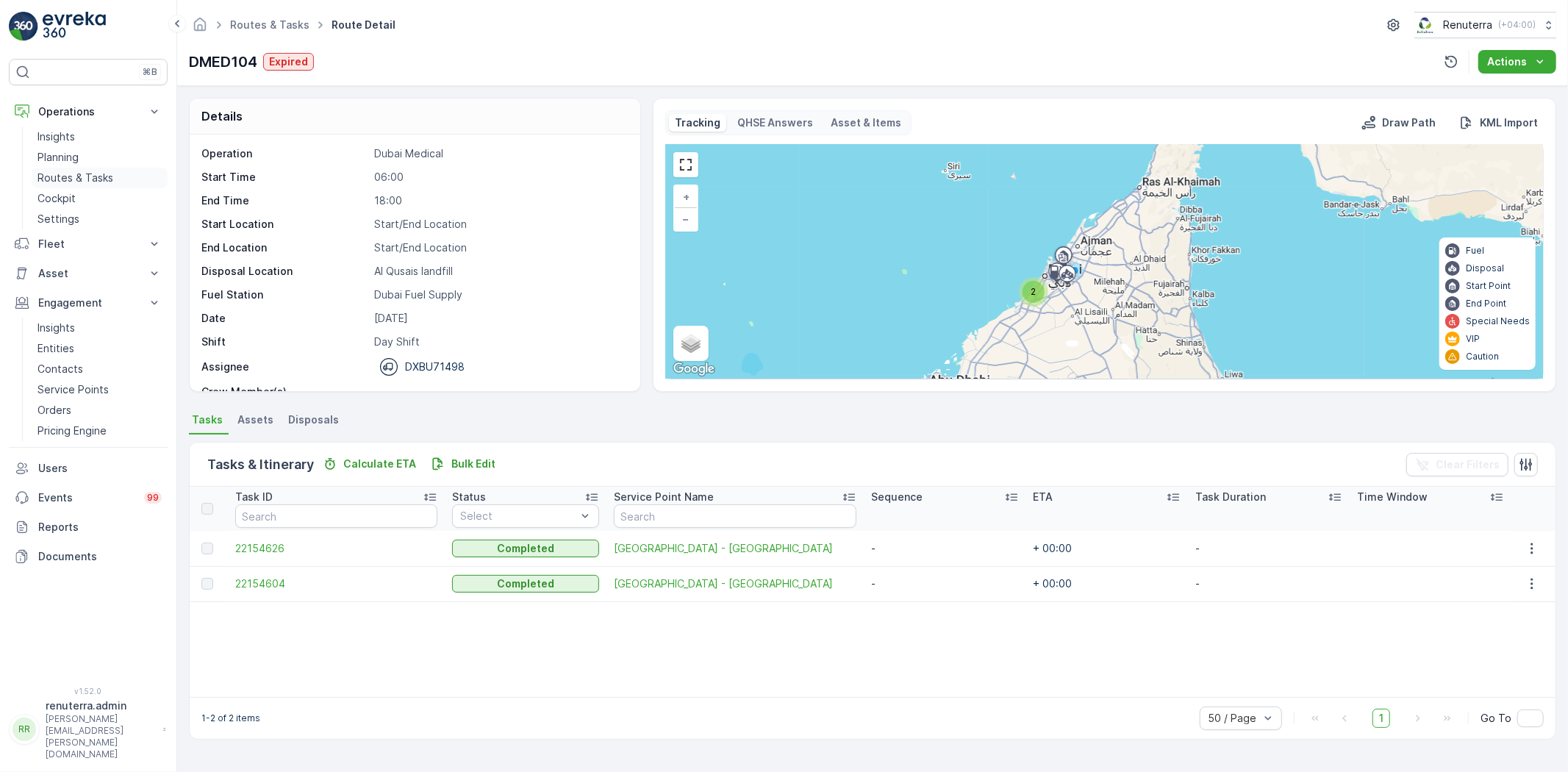
click at [52, 181] on p "Routes & Tasks" at bounding box center [76, 178] width 76 height 14
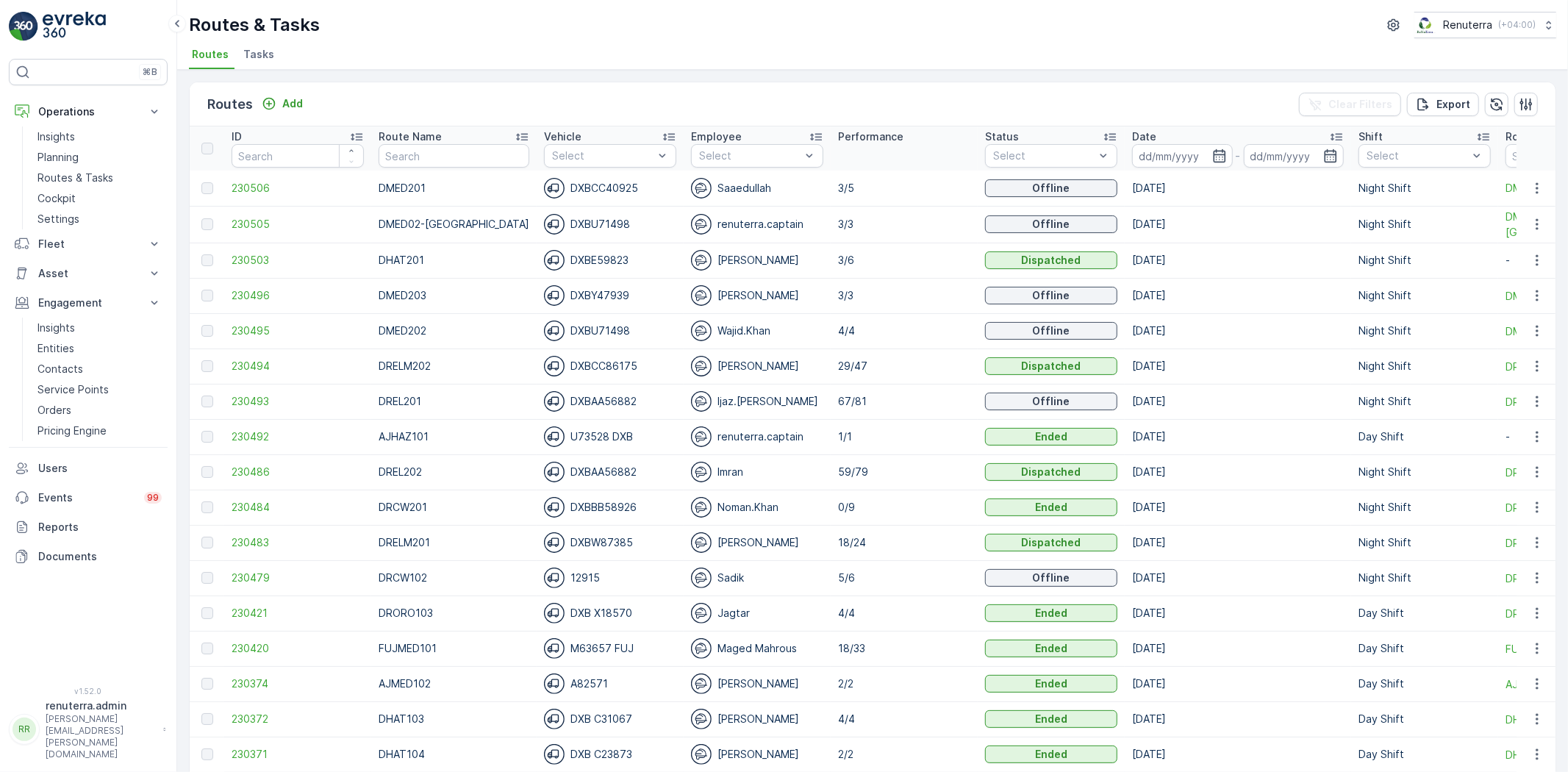
click at [261, 55] on span "Tasks" at bounding box center [258, 54] width 31 height 14
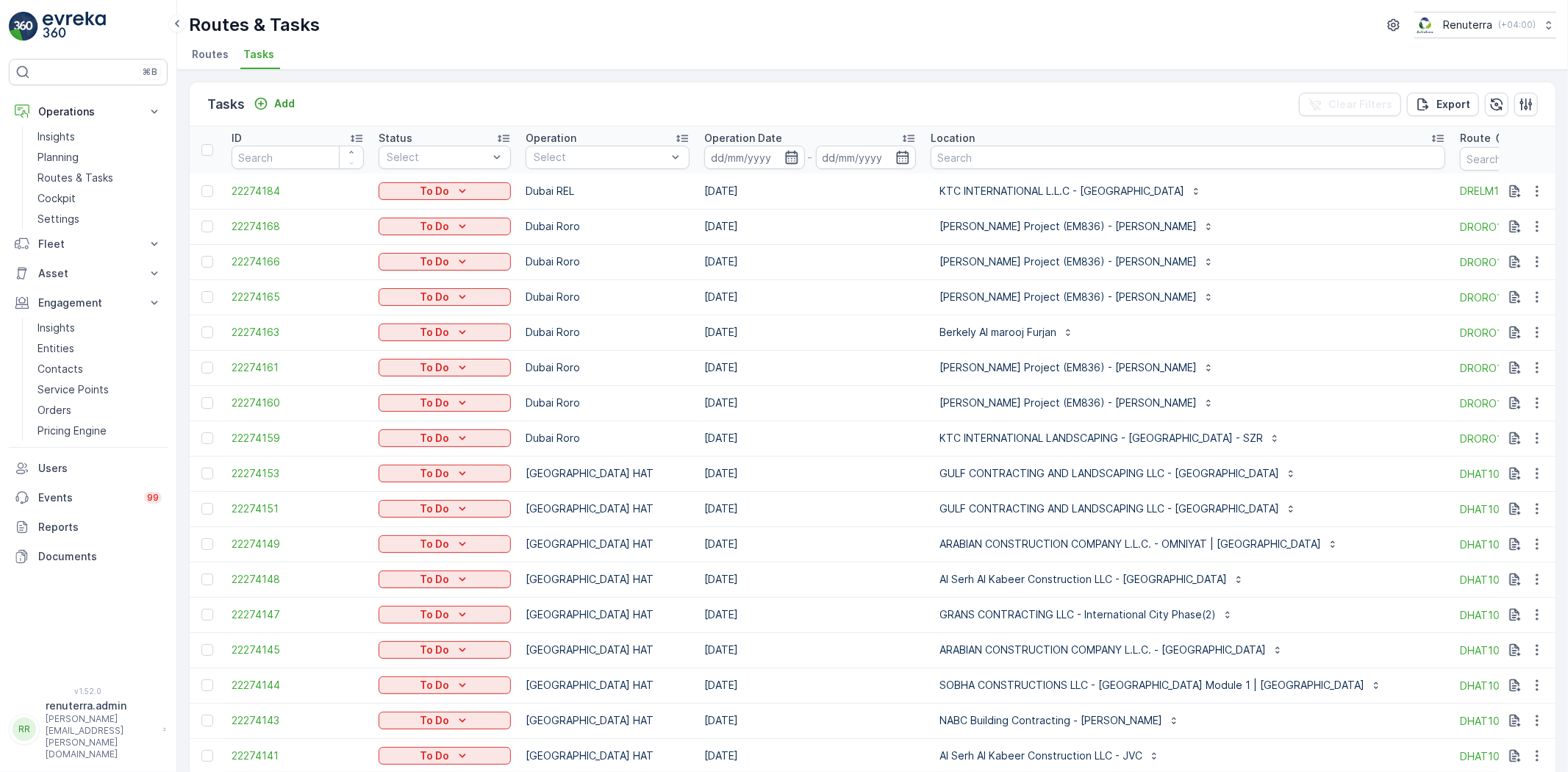
click at [789, 155] on icon "button" at bounding box center [791, 157] width 13 height 14
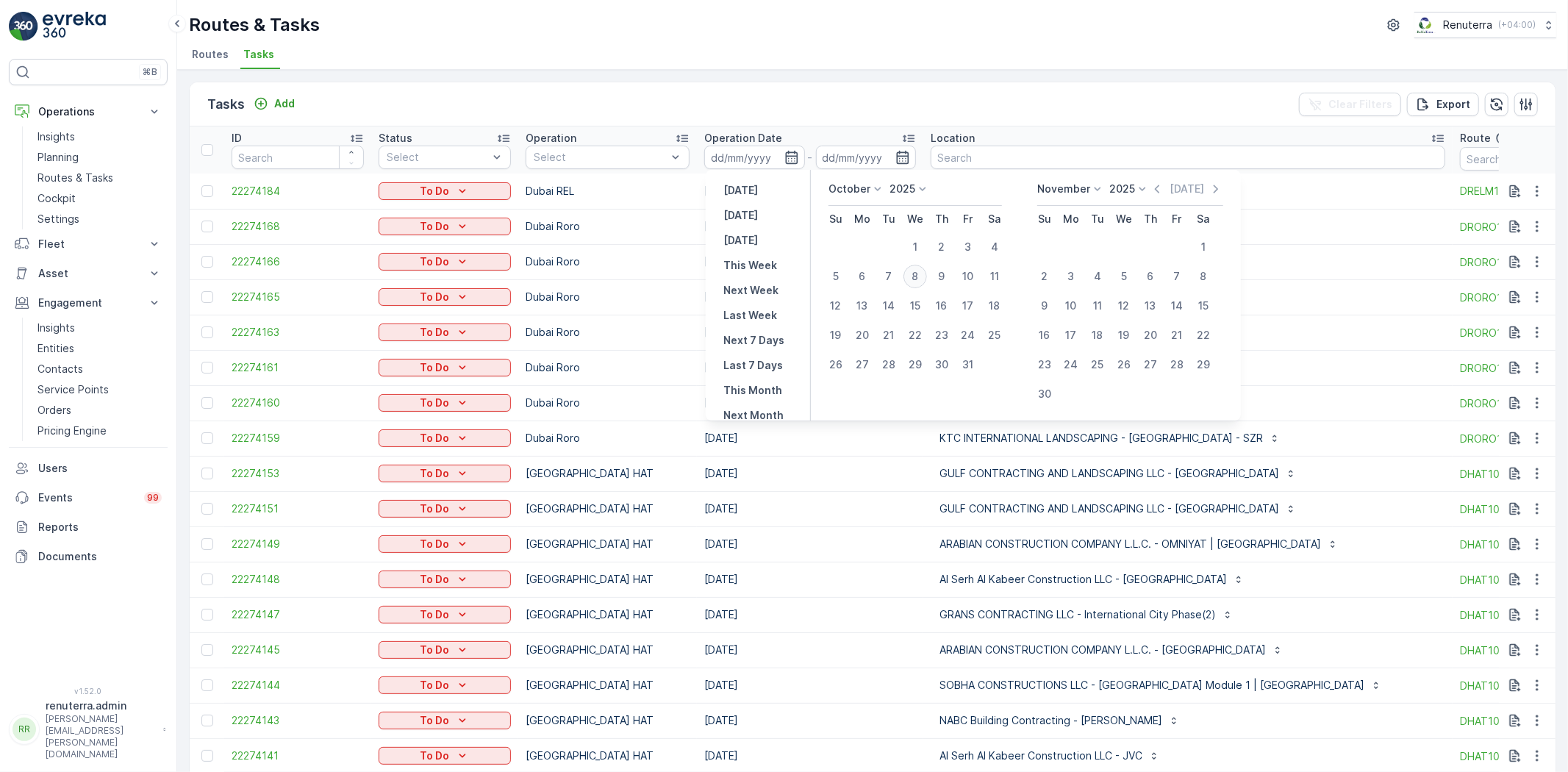
click at [922, 274] on div "8" at bounding box center [915, 276] width 23 height 23
type input "[DATE]"
click at [922, 274] on div "8" at bounding box center [915, 276] width 23 height 23
type input "[DATE]"
click at [922, 273] on div "8" at bounding box center [915, 276] width 23 height 23
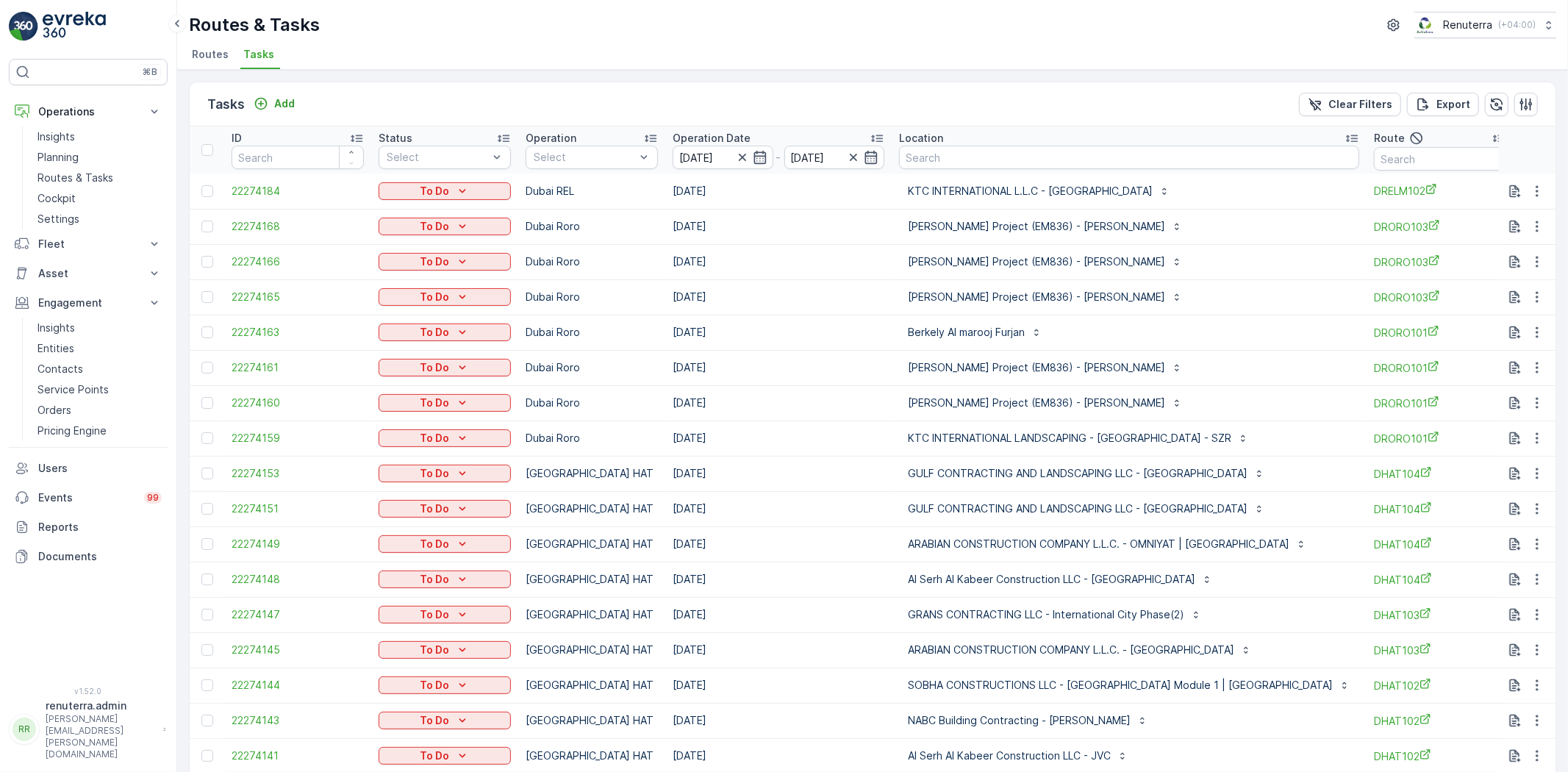
click at [819, 347] on td "[DATE]" at bounding box center [779, 332] width 227 height 36
click at [576, 148] on div "Select" at bounding box center [591, 157] width 132 height 23
click at [594, 335] on p "Dubai REL" at bounding box center [575, 341] width 51 height 14
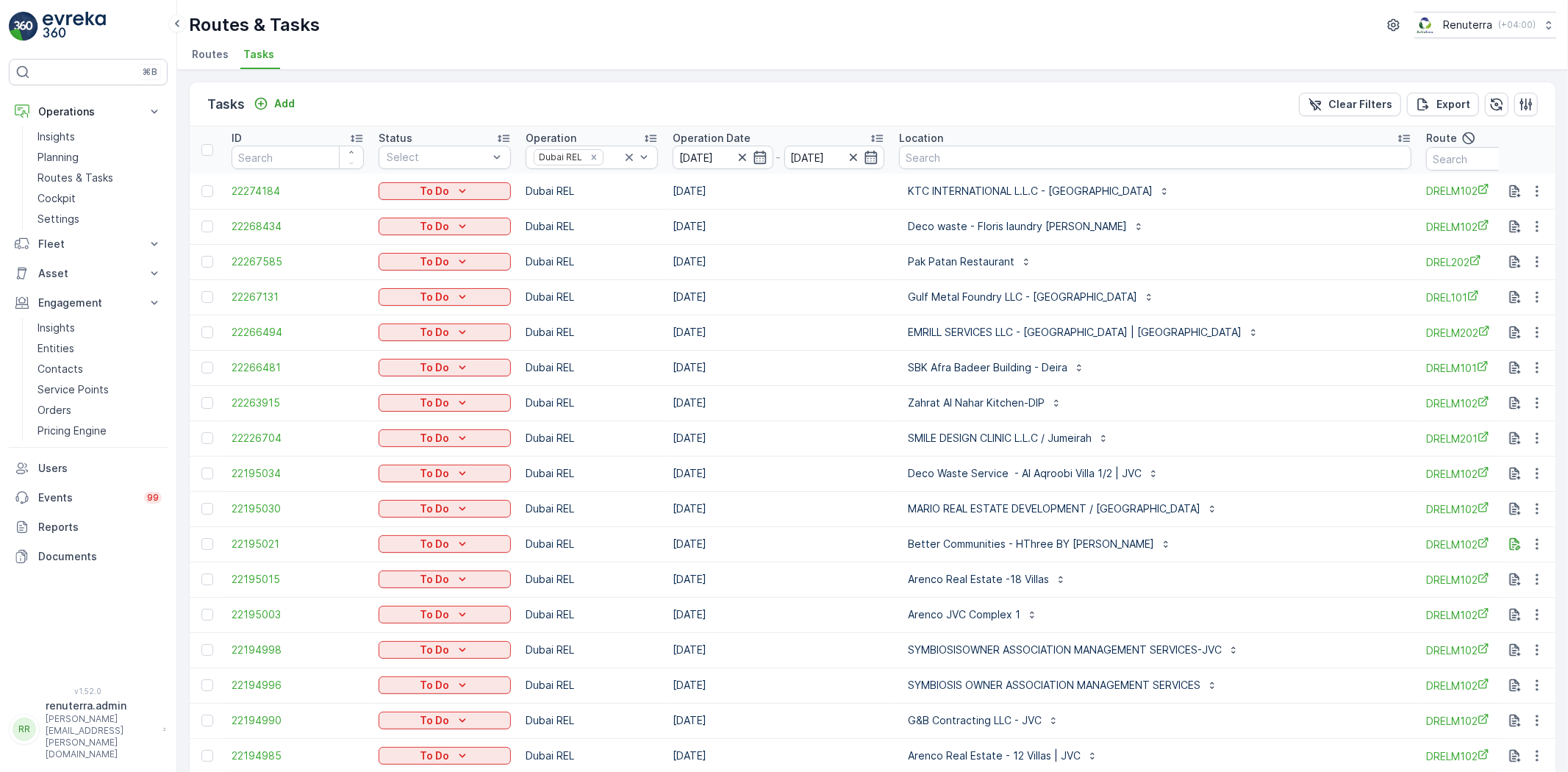
click at [795, 386] on td "[DATE]" at bounding box center [779, 403] width 227 height 36
click at [832, 450] on td "[DATE]" at bounding box center [779, 438] width 227 height 36
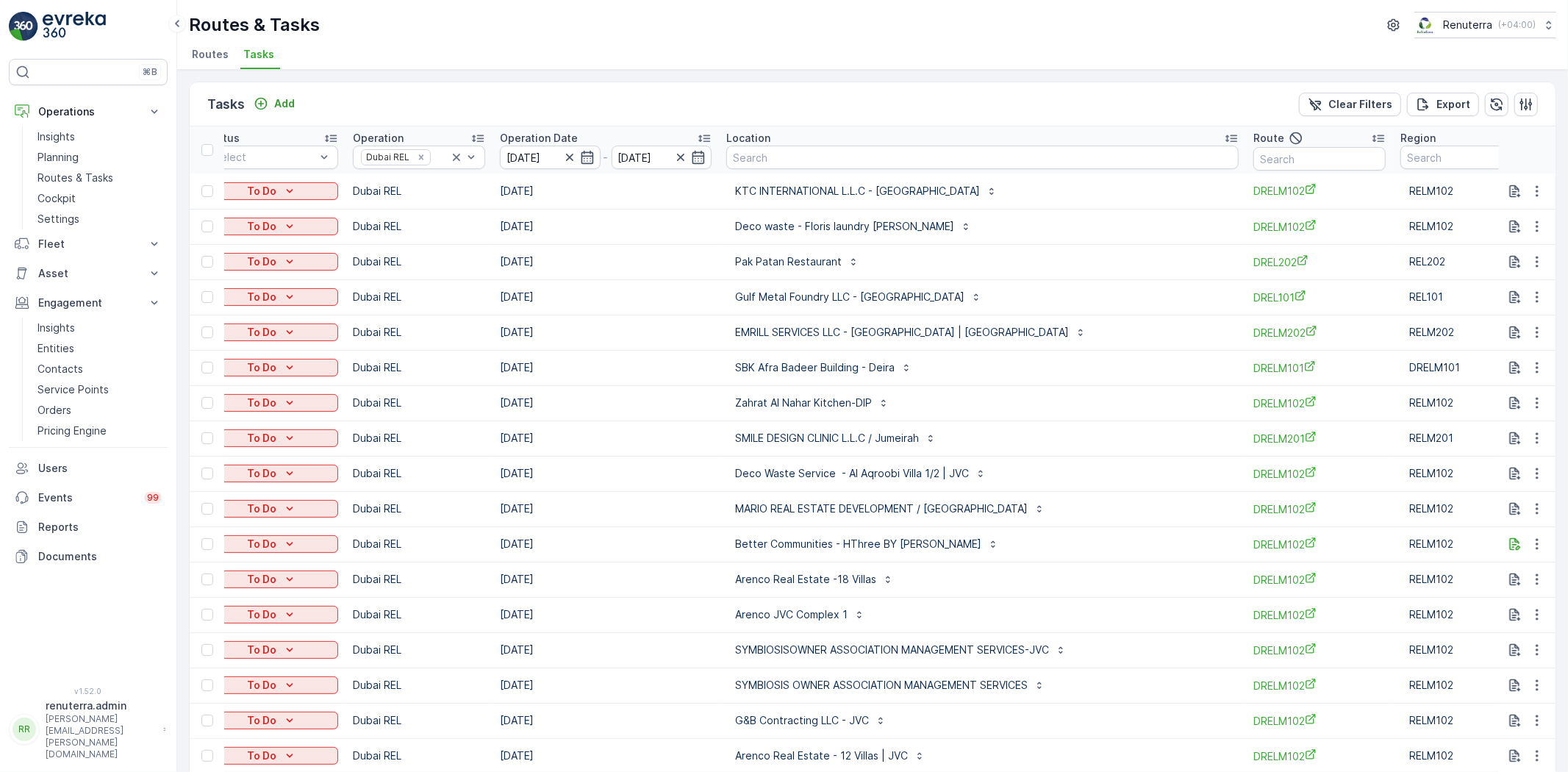
scroll to position [0, 201]
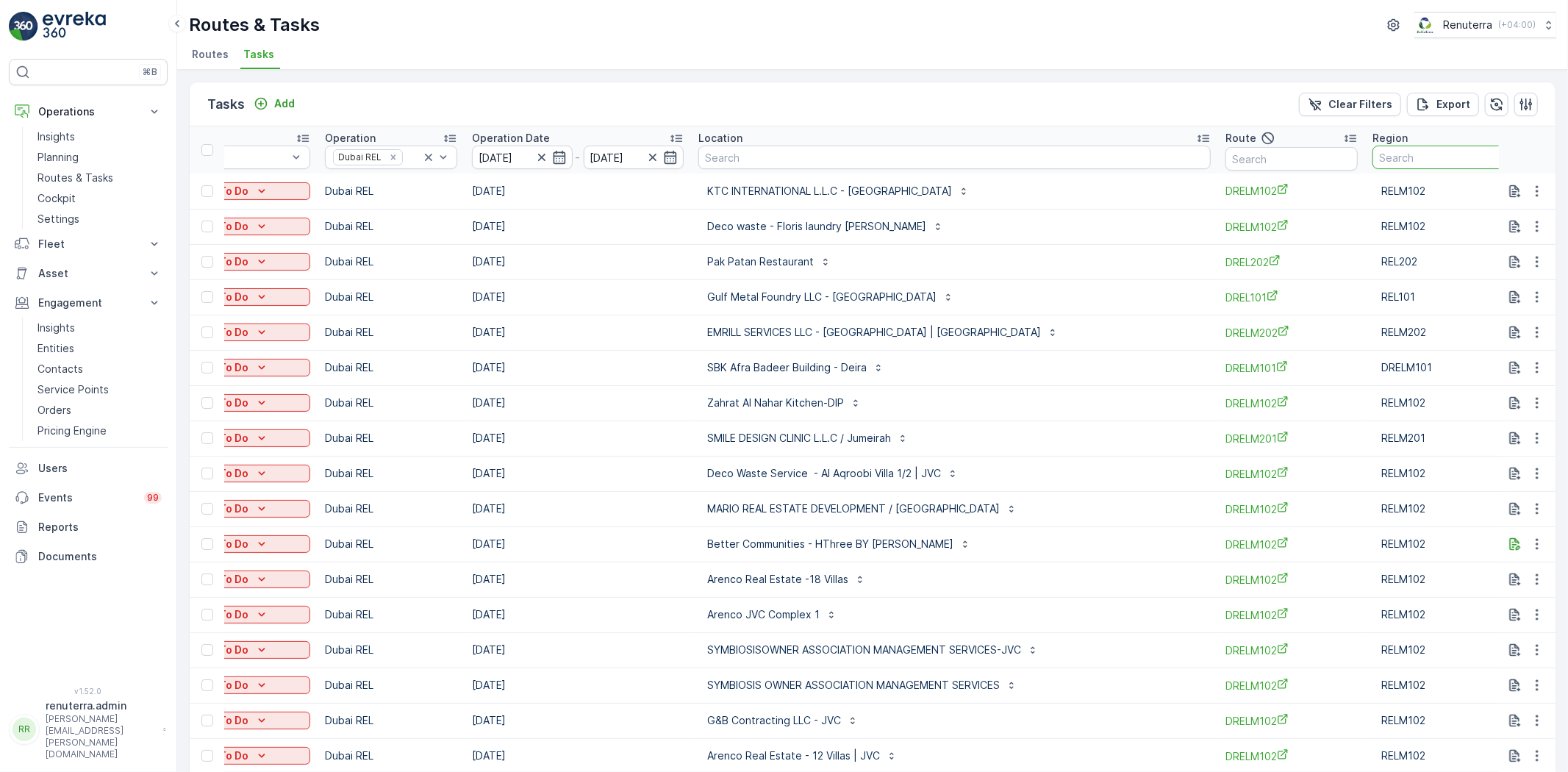
click at [1415, 159] on input "text" at bounding box center [1438, 157] width 132 height 23
type input "102"
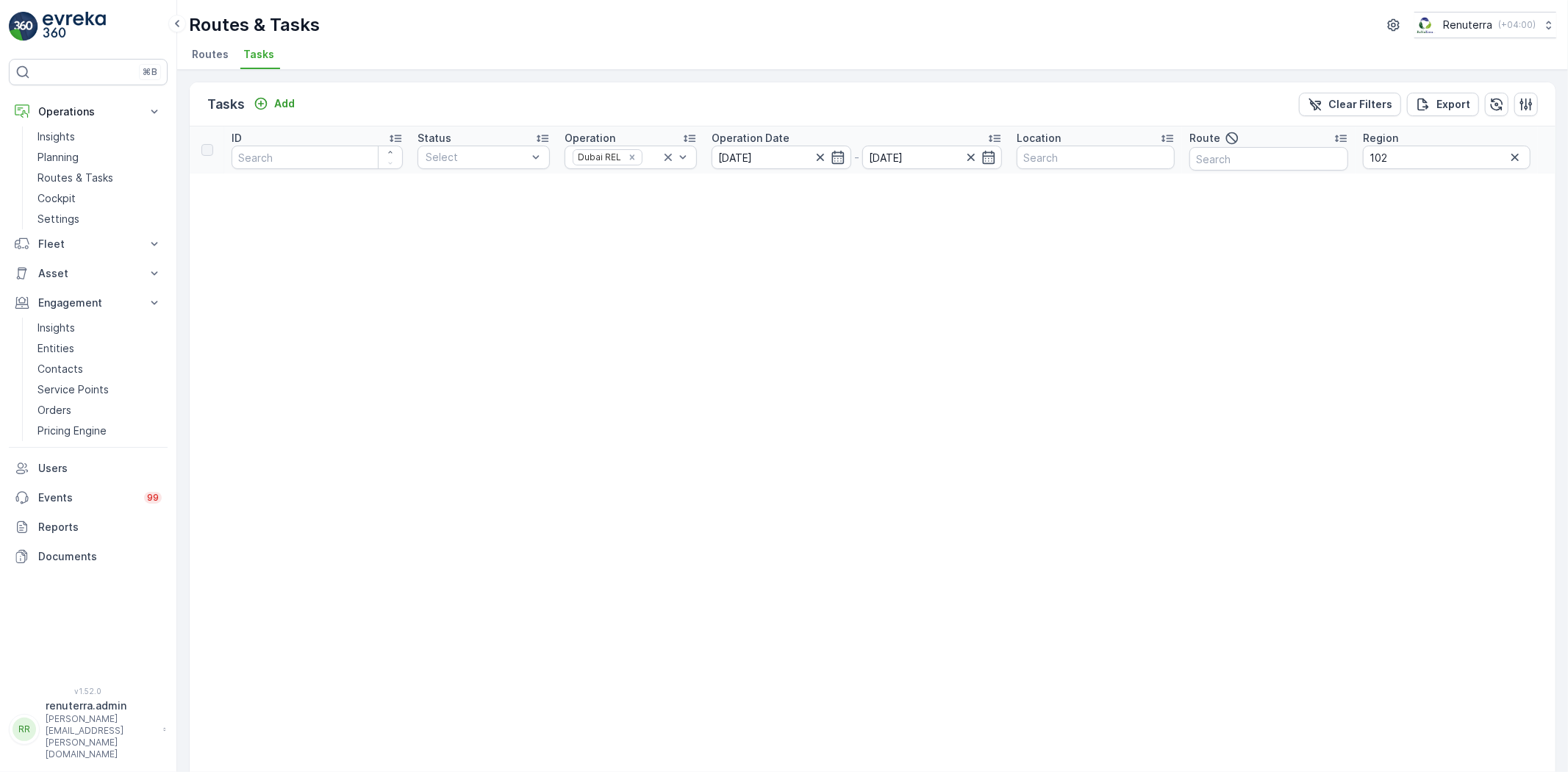
click at [1508, 153] on icon "button" at bounding box center [1514, 157] width 14 height 14
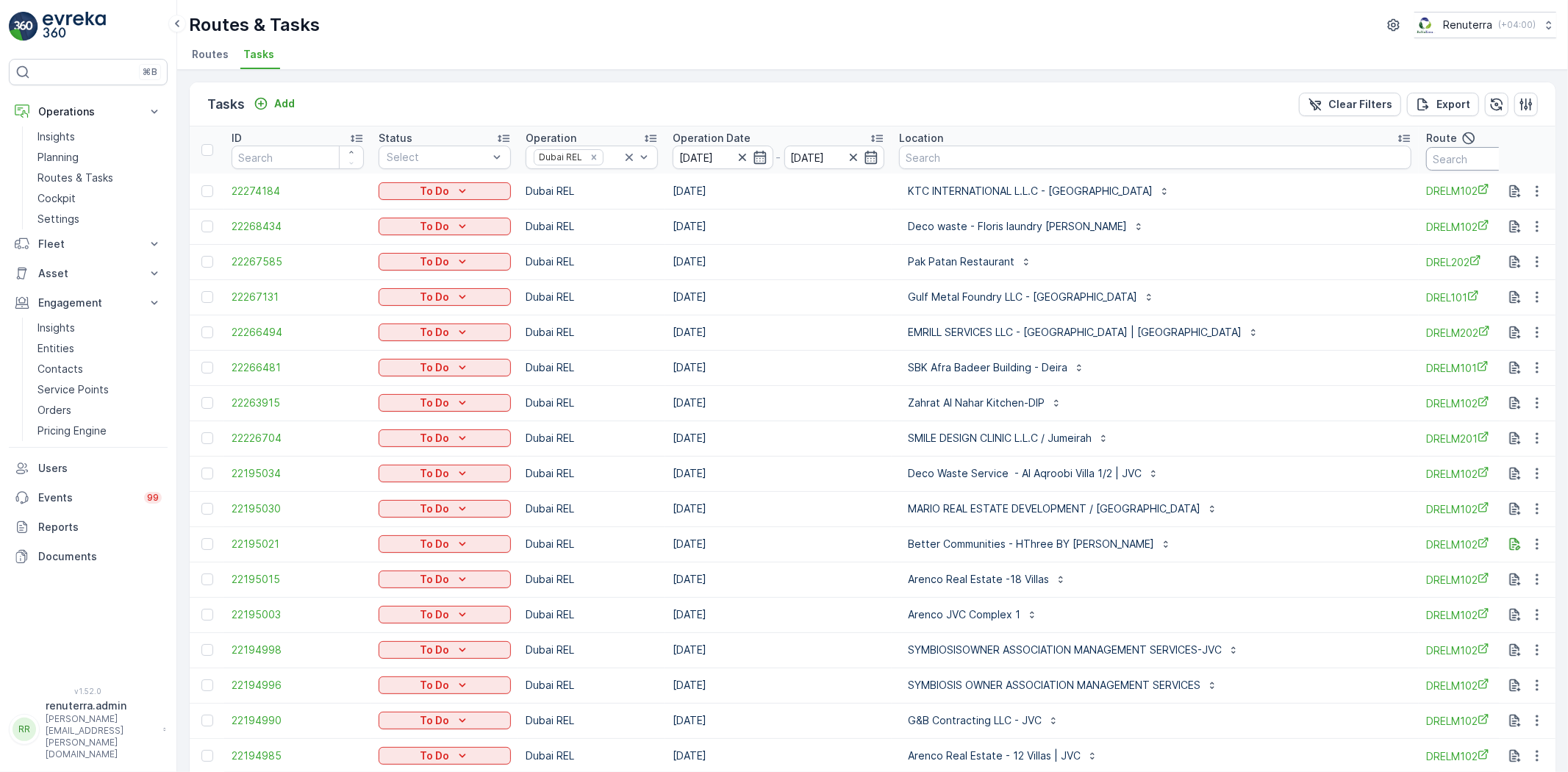
click at [1437, 158] on input "text" at bounding box center [1492, 159] width 132 height 23
type input "102"
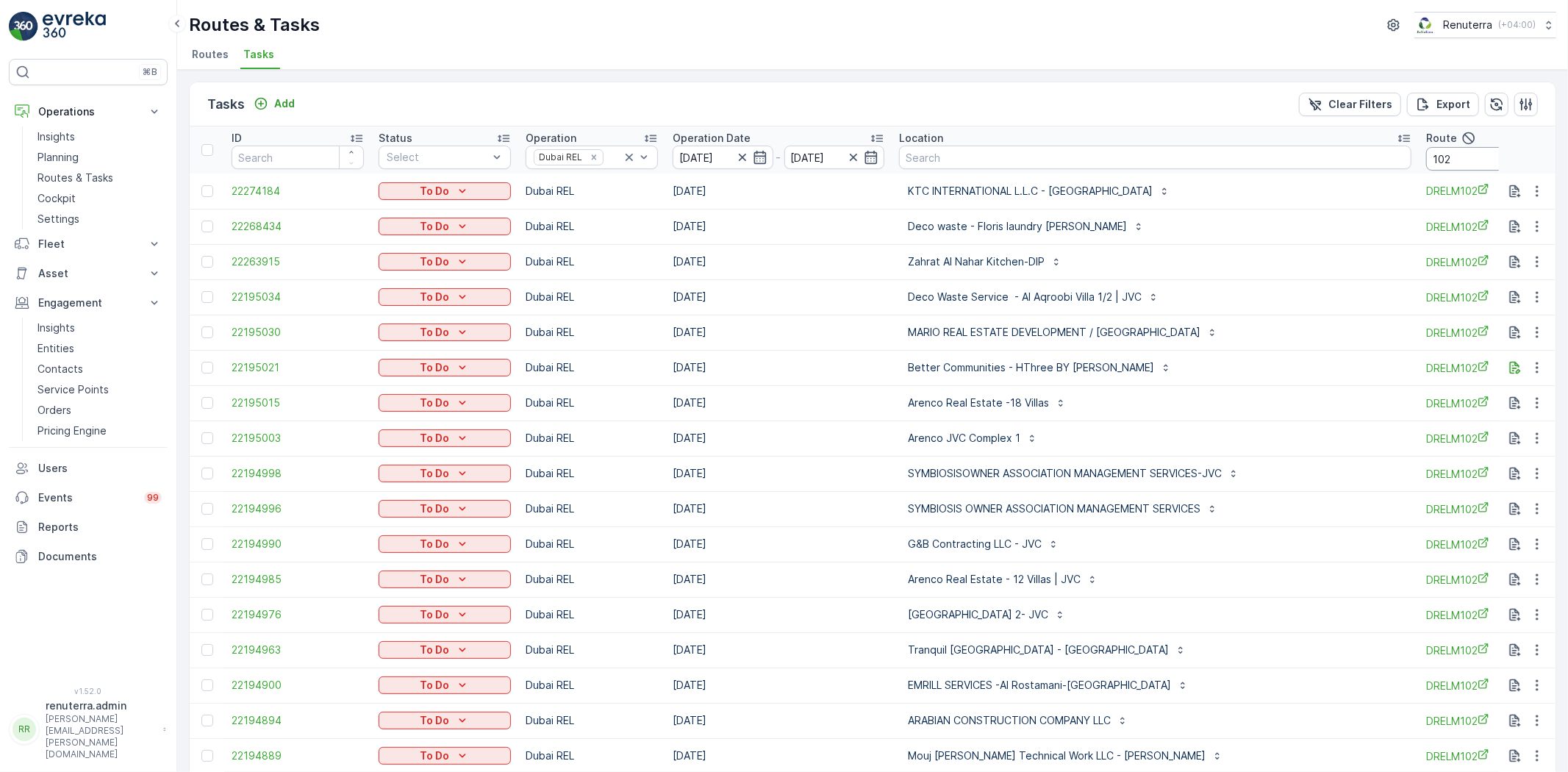
click at [1426, 153] on input "102" at bounding box center [1492, 159] width 132 height 23
type input "drel102"
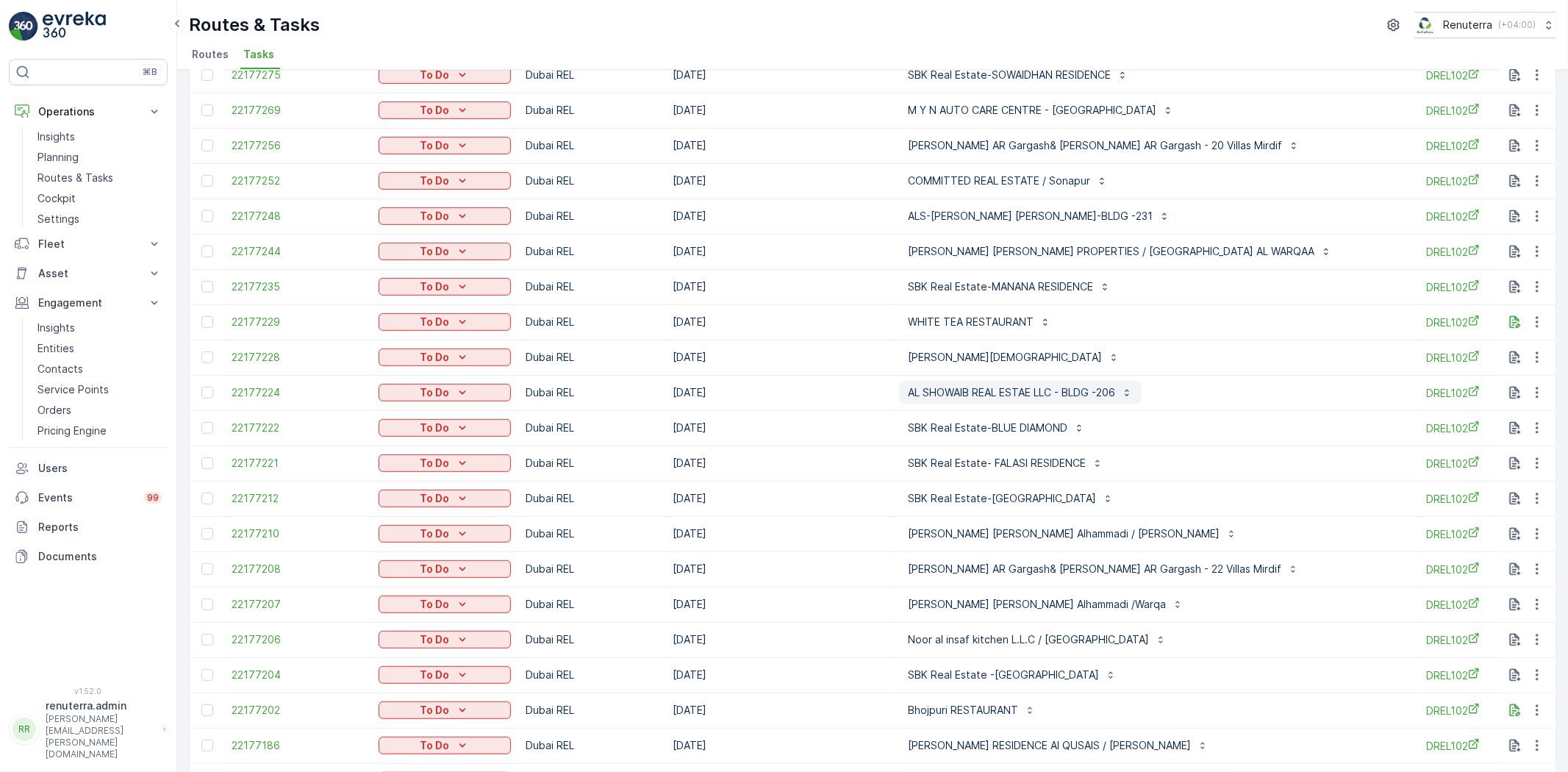
scroll to position [489, 0]
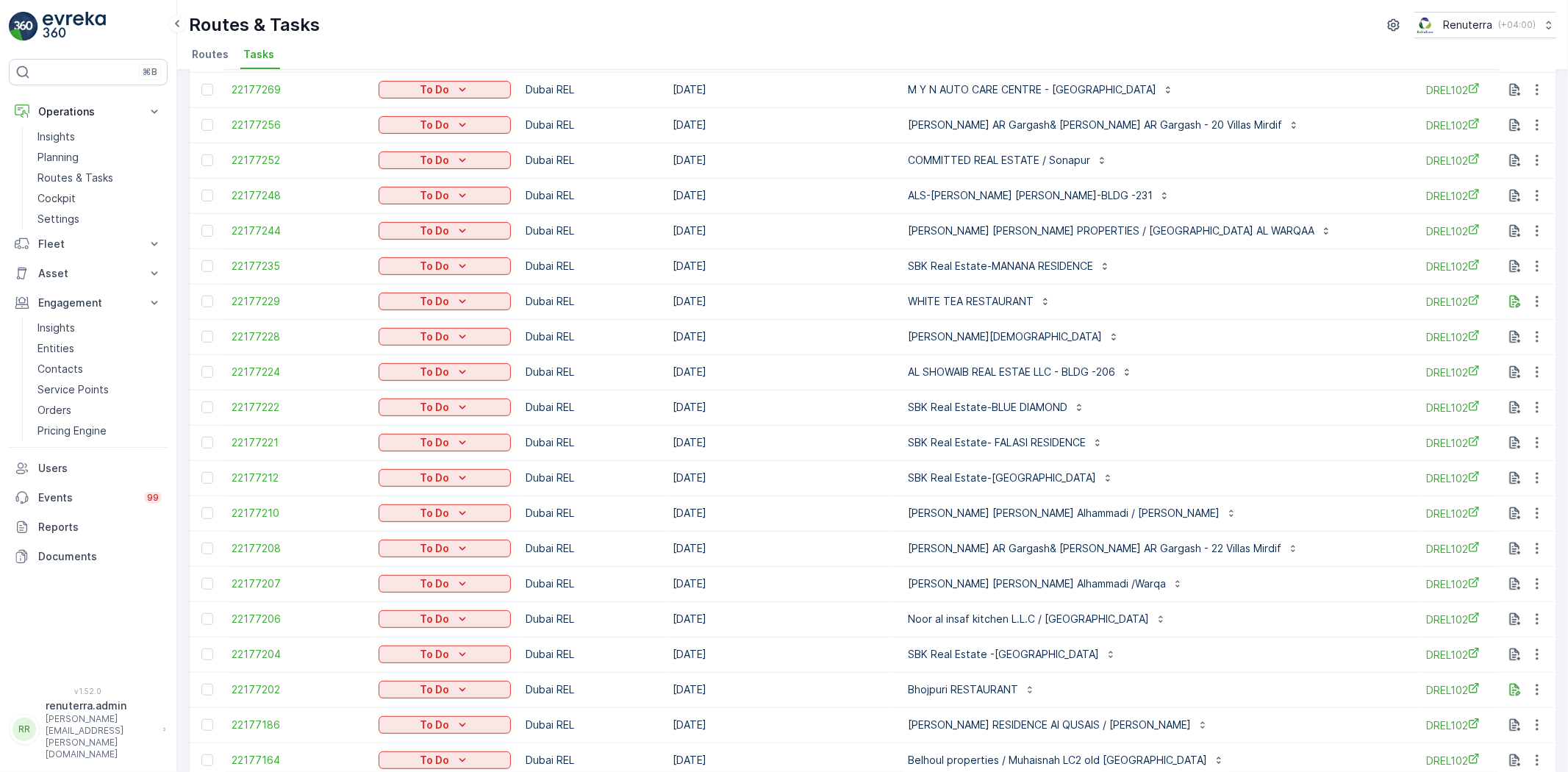
drag, startPoint x: 204, startPoint y: 613, endPoint x: 303, endPoint y: 625, distance: 99.7
click at [204, 613] on div at bounding box center [208, 619] width 12 height 12
click at [202, 613] on input "checkbox" at bounding box center [202, 613] width 0 height 0
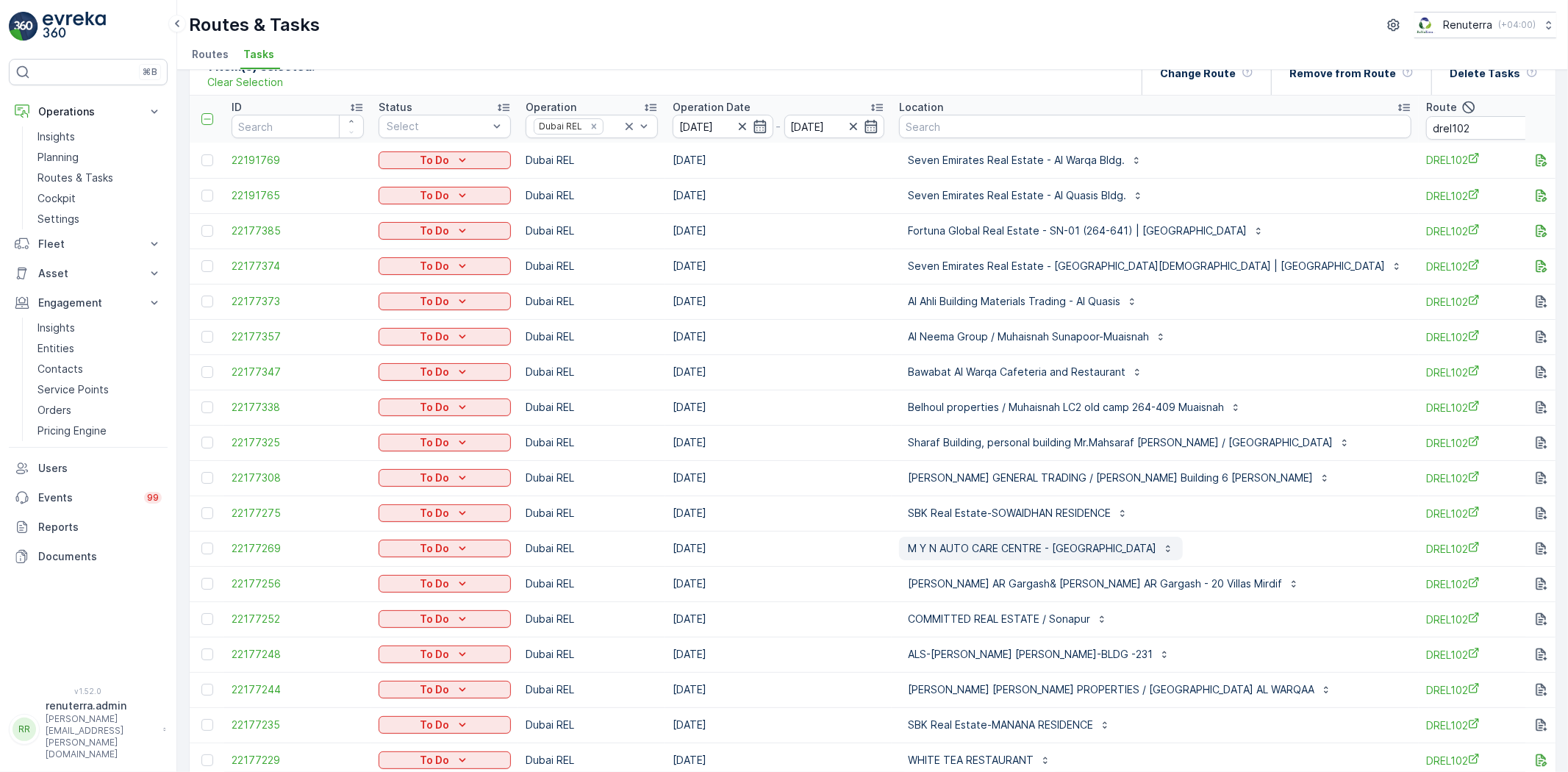
scroll to position [0, 0]
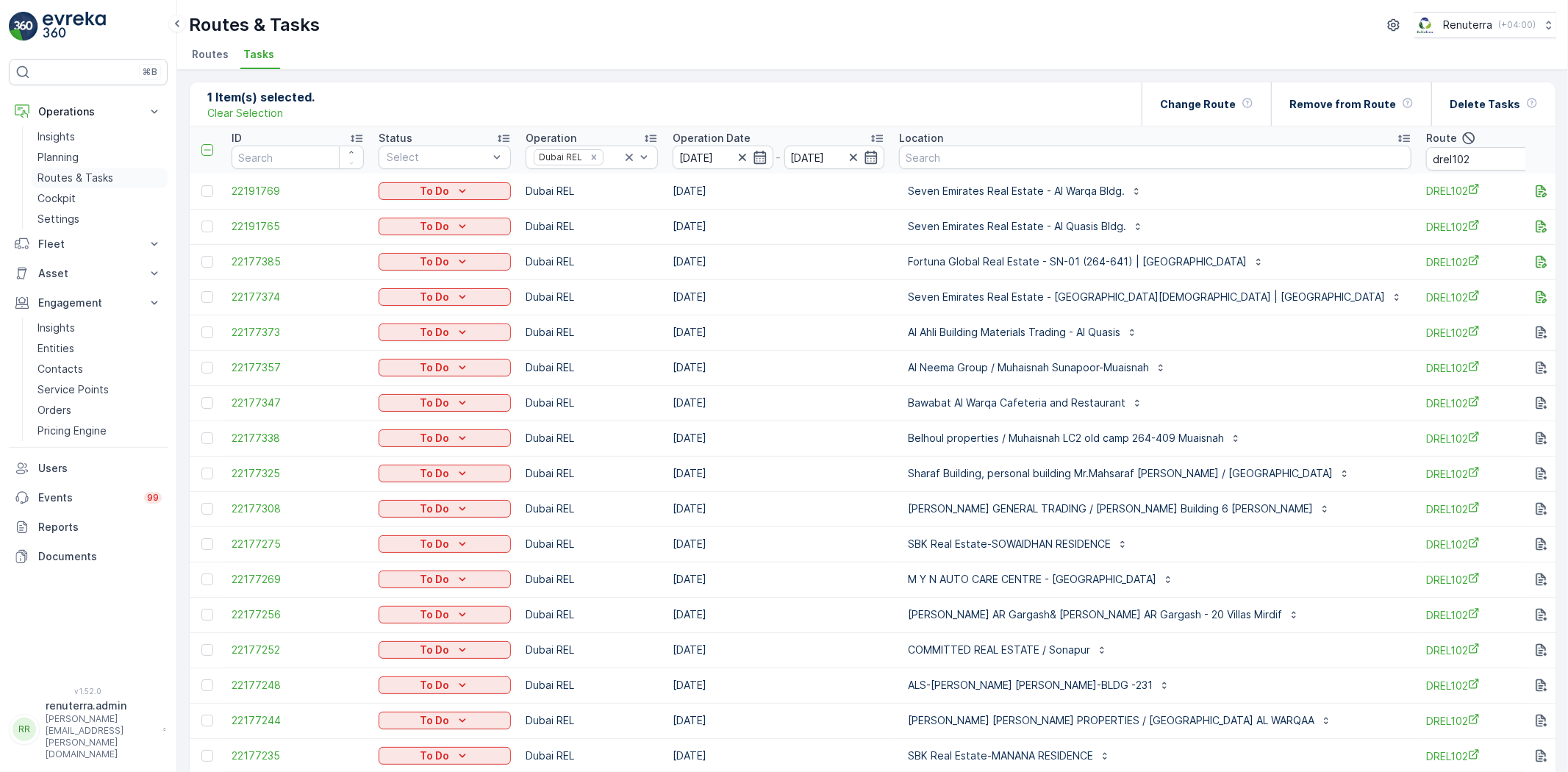
click at [50, 171] on p "Routes & Tasks" at bounding box center [76, 178] width 76 height 14
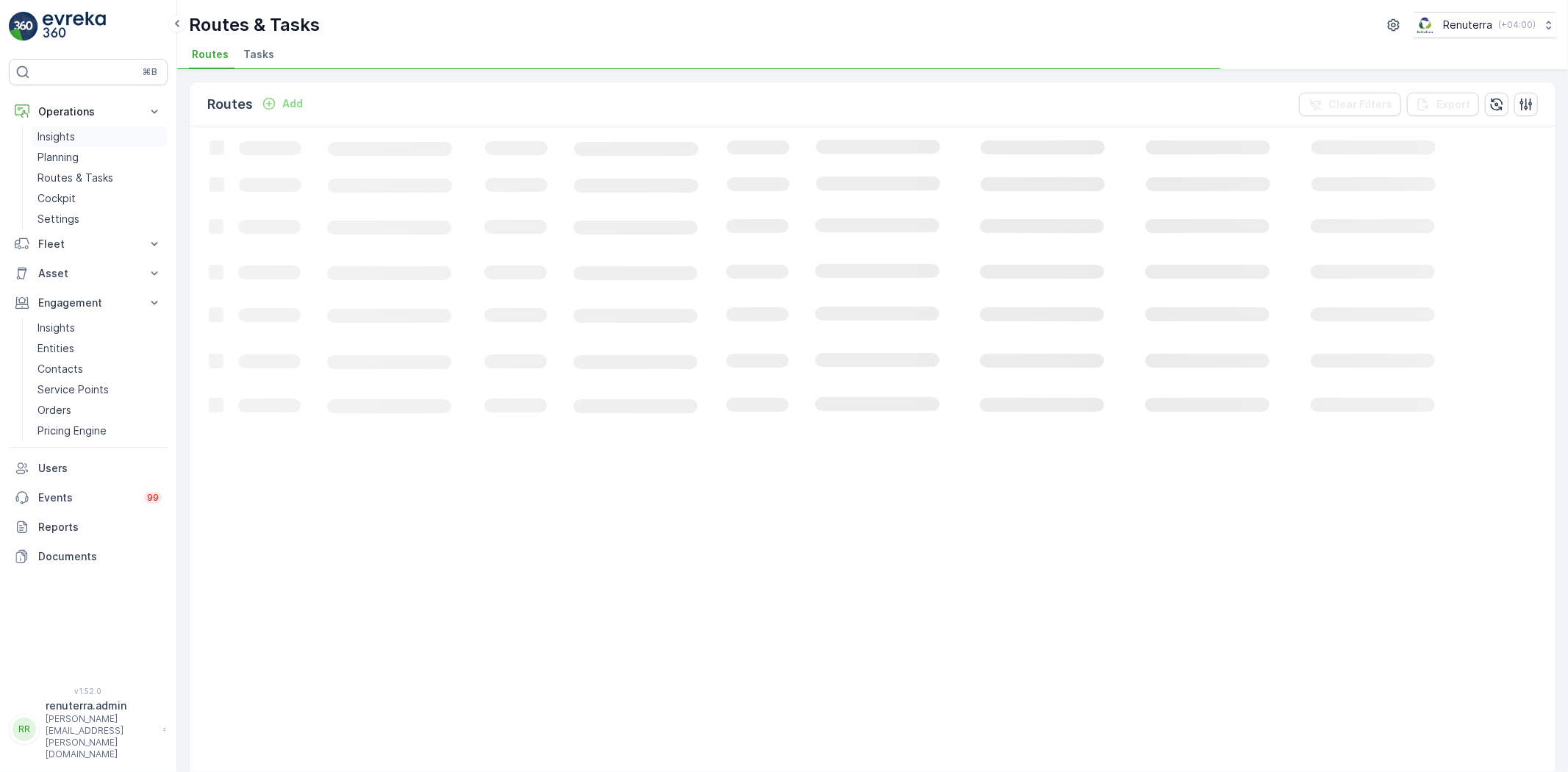
click at [76, 141] on link "Insights" at bounding box center [100, 136] width 136 height 20
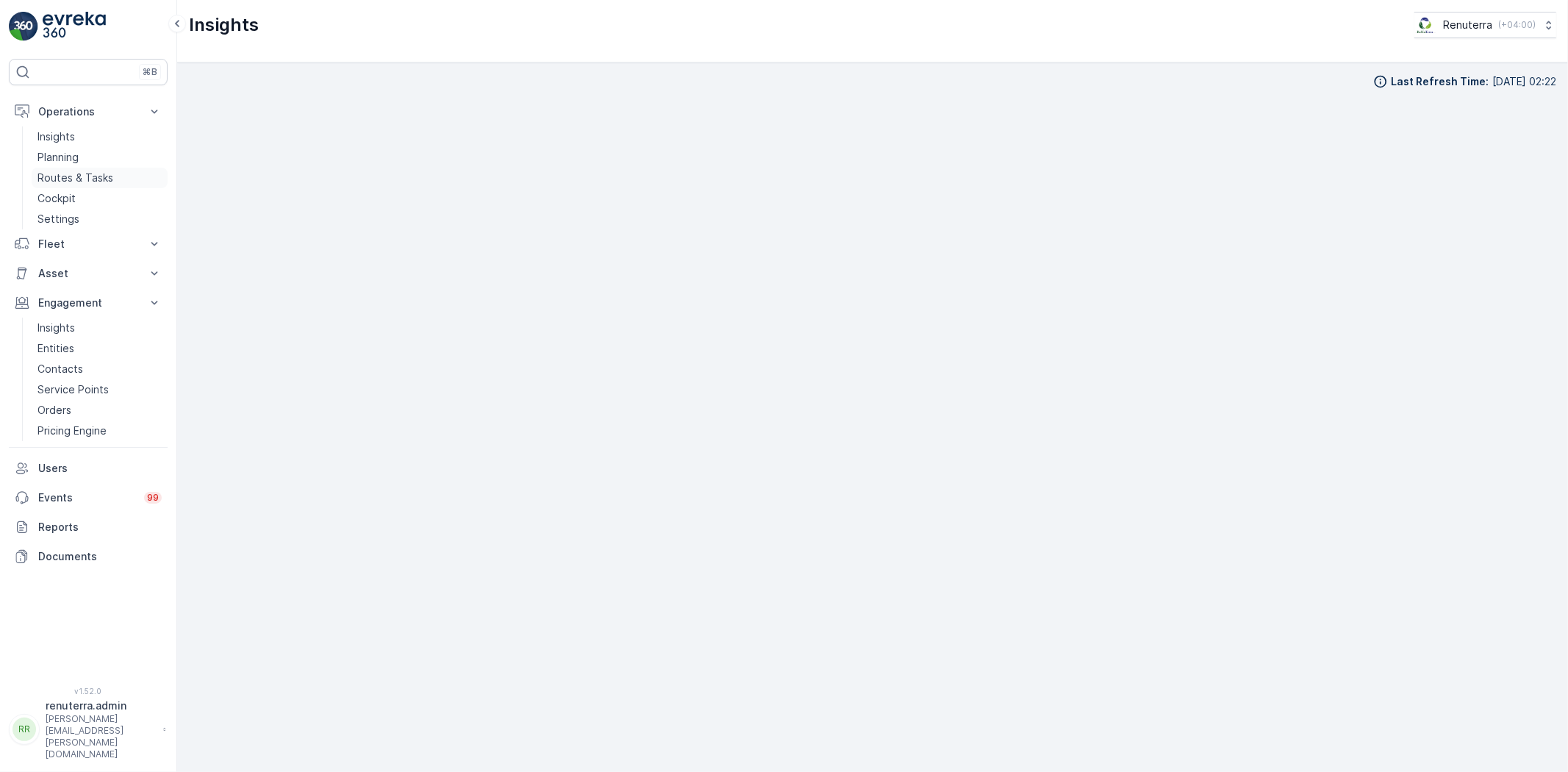
click at [91, 169] on link "Routes & Tasks" at bounding box center [100, 178] width 136 height 20
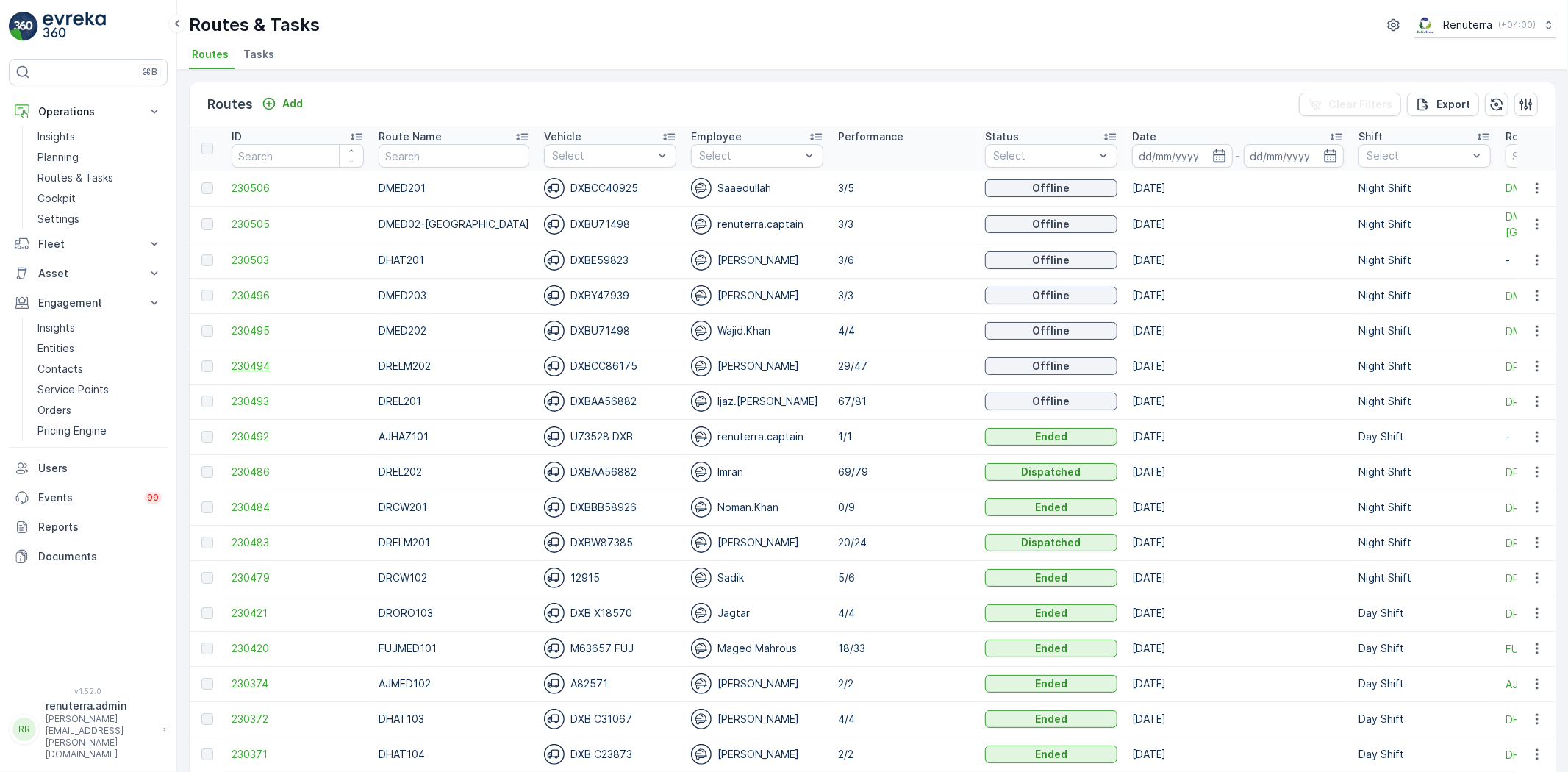
click at [232, 362] on span "230494" at bounding box center [298, 366] width 132 height 14
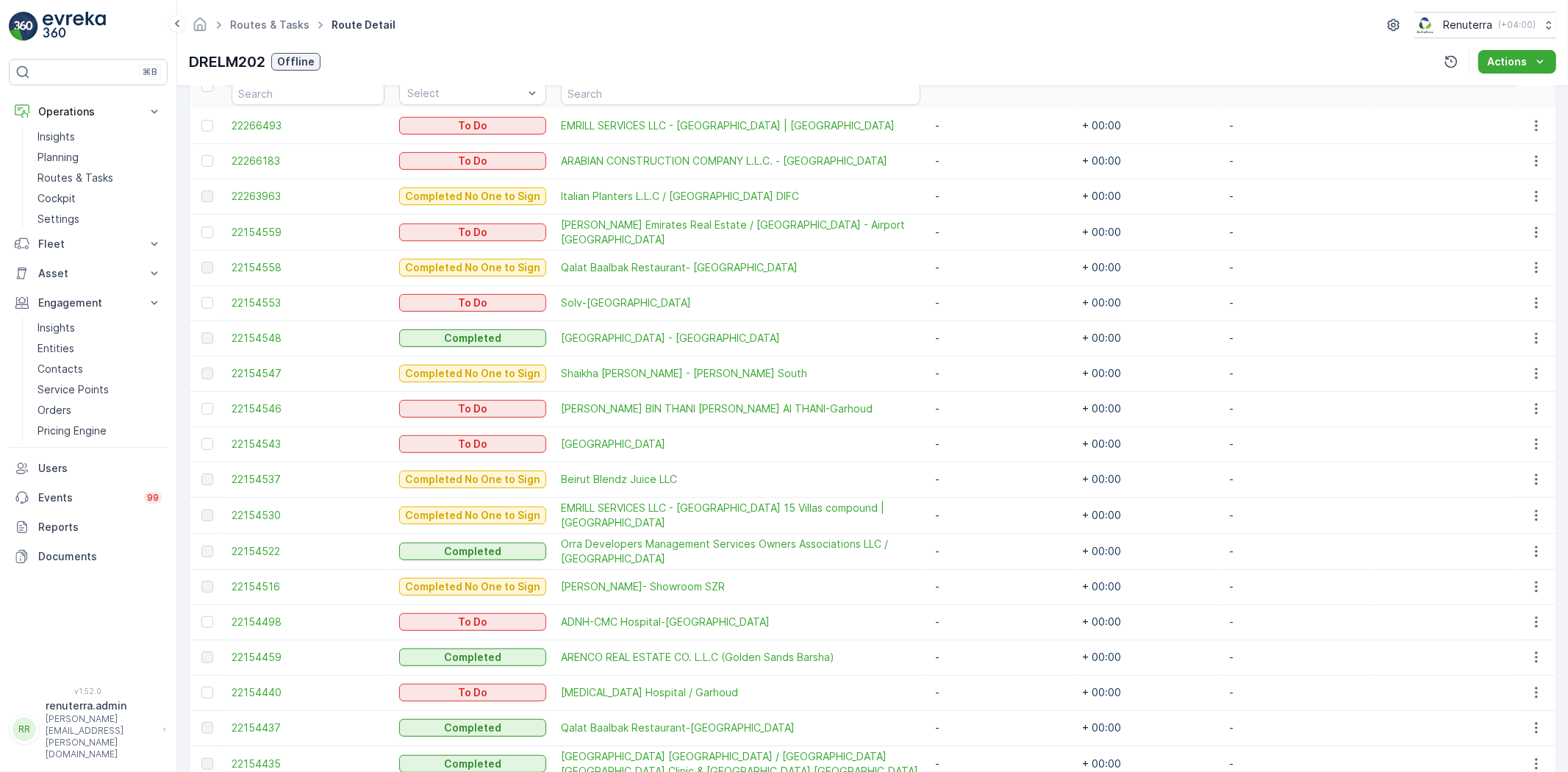
scroll to position [421, 0]
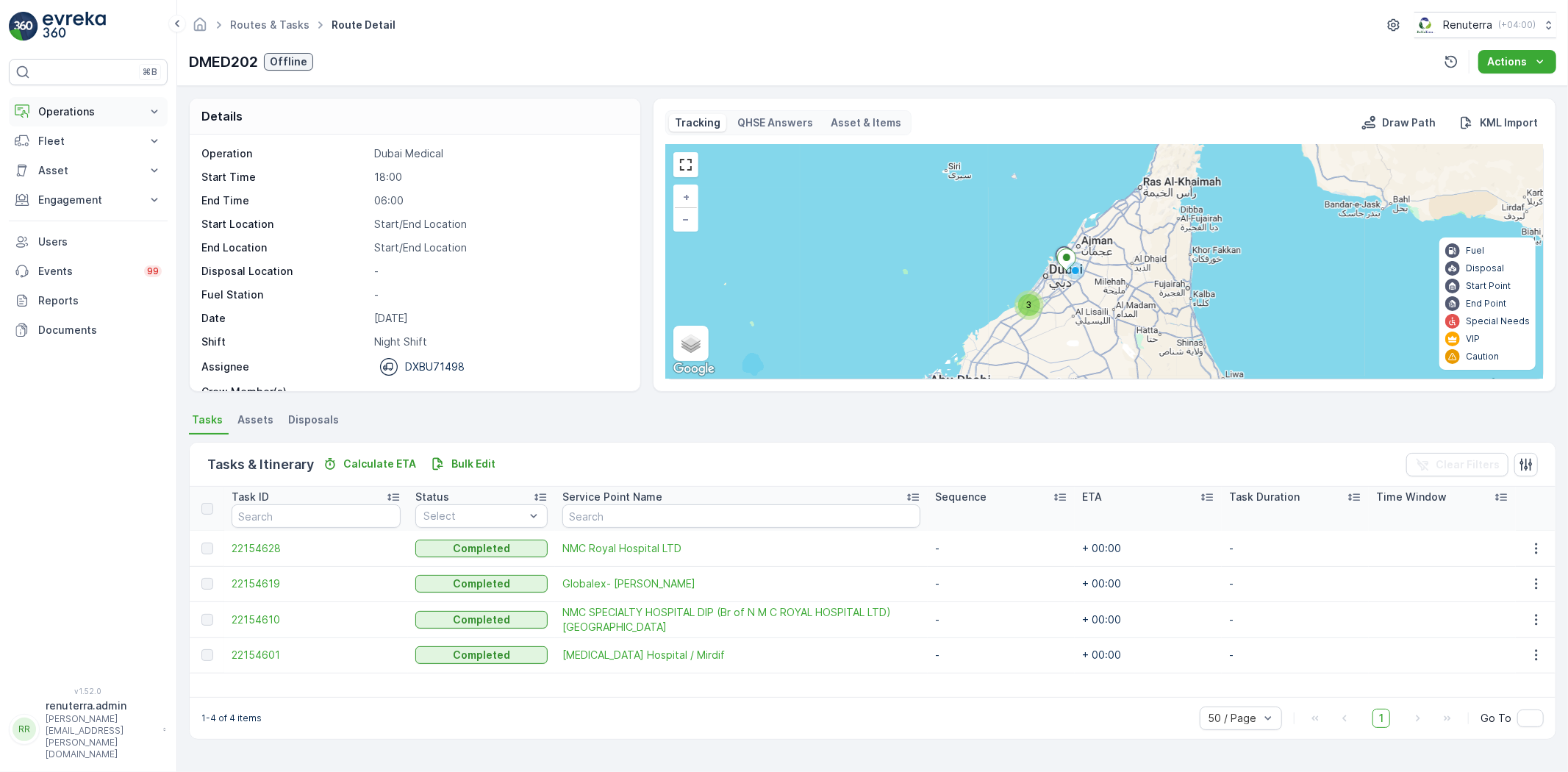
click at [91, 103] on button "Operations" at bounding box center [88, 111] width 159 height 29
click at [71, 179] on p "Routes & Tasks" at bounding box center [76, 178] width 76 height 14
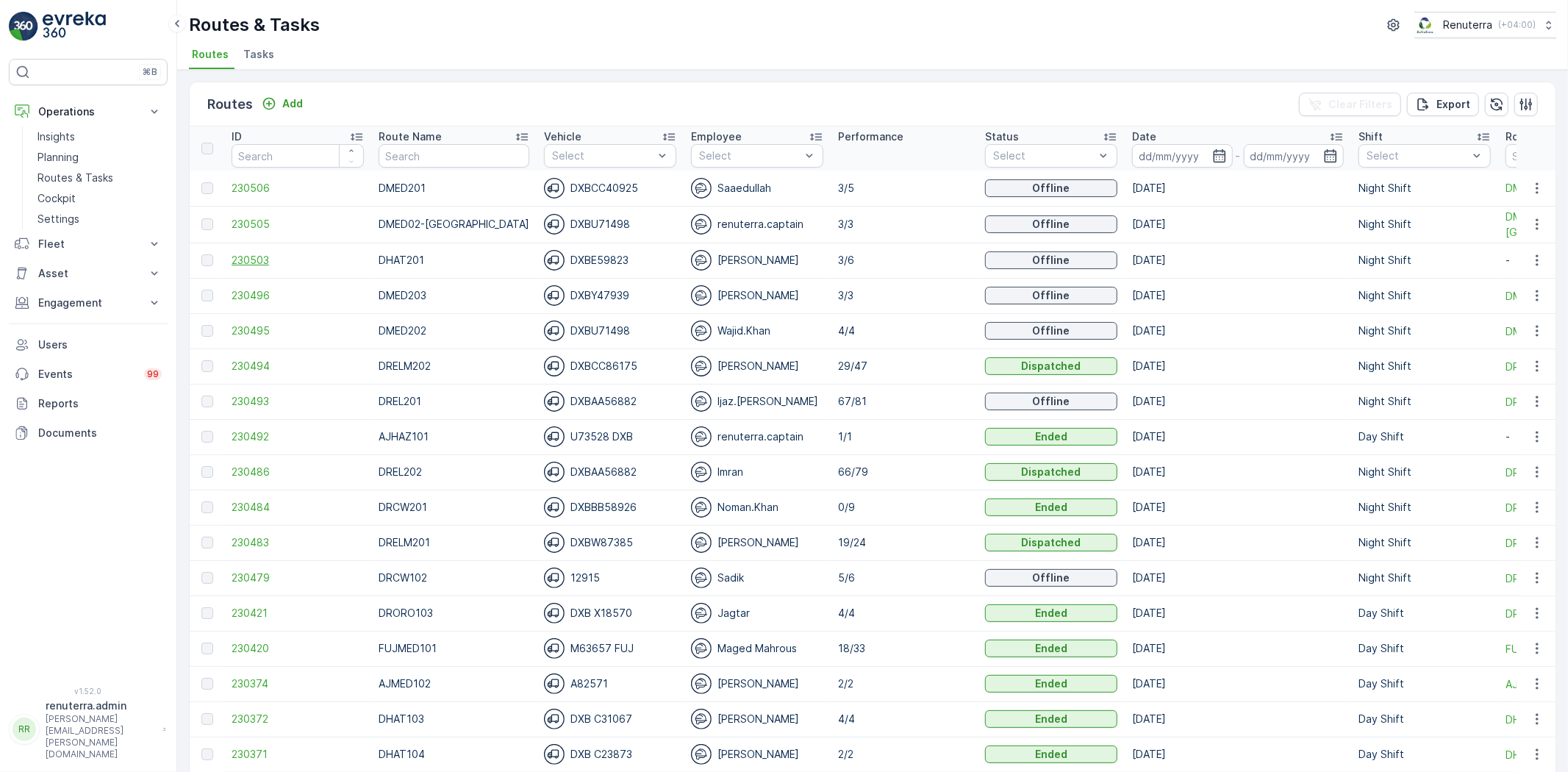
click at [269, 258] on span "230503" at bounding box center [298, 260] width 132 height 14
